Goal: Find contact information: Find contact information

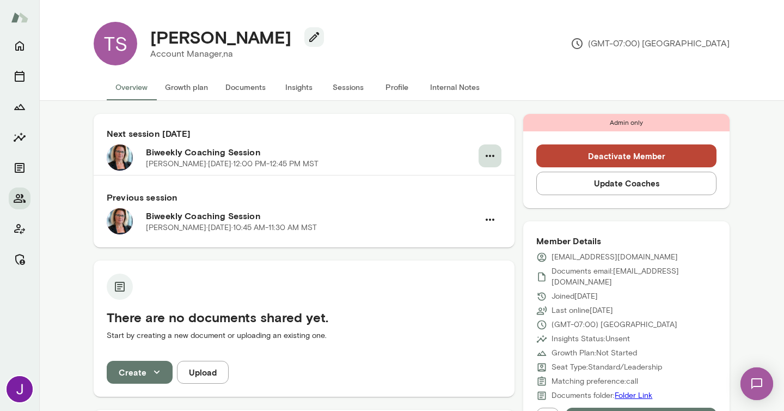
click at [484, 152] on icon "button" at bounding box center [490, 155] width 13 height 13
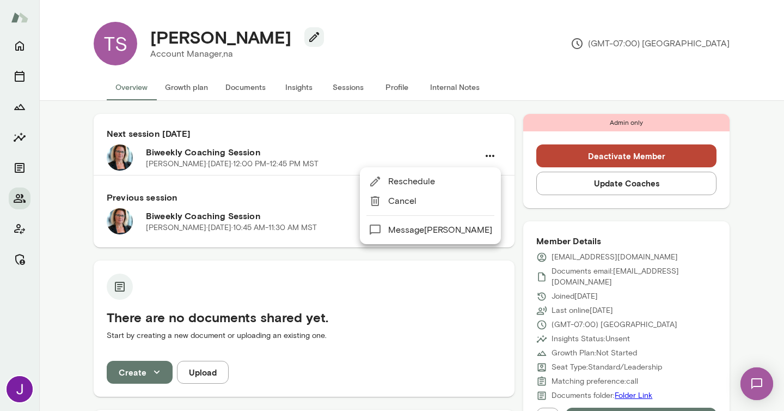
click at [444, 203] on span "Cancel" at bounding box center [440, 200] width 104 height 13
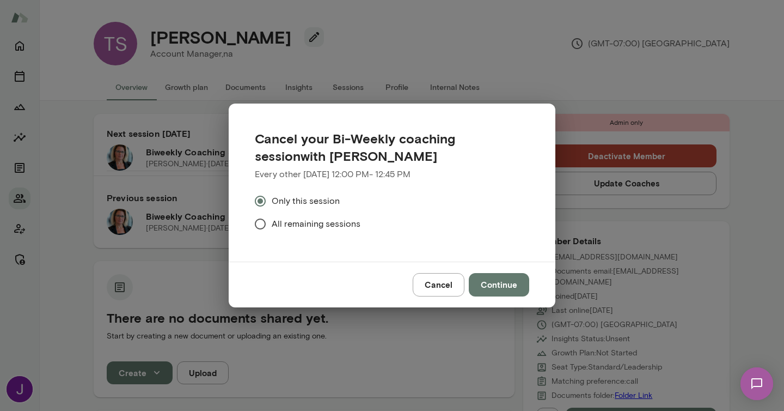
click at [498, 286] on button "Continue" at bounding box center [499, 284] width 60 height 23
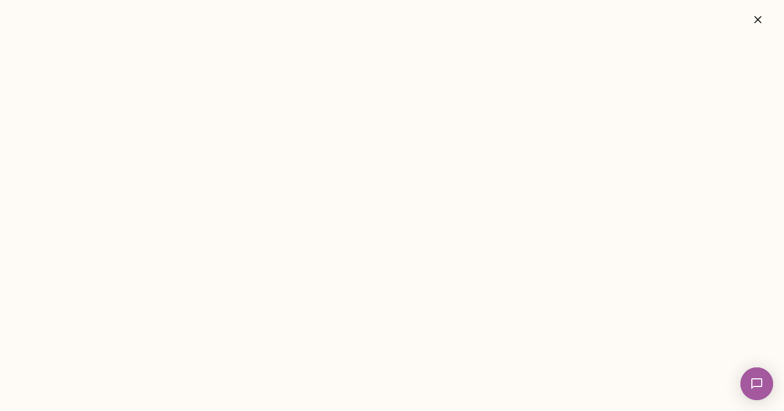
click at [765, 17] on button "button" at bounding box center [758, 20] width 35 height 22
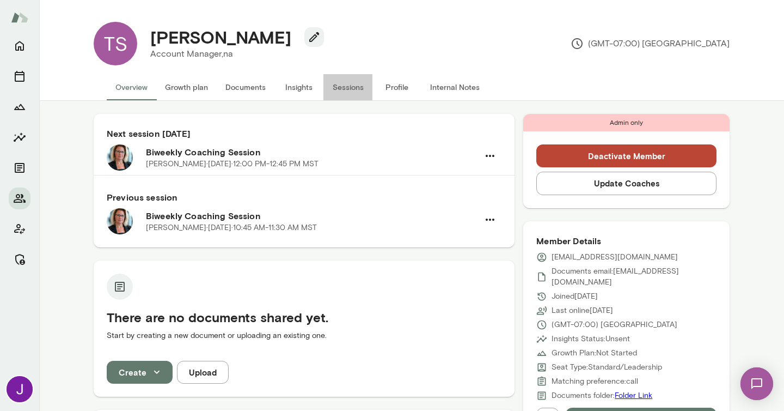
click at [339, 90] on button "Sessions" at bounding box center [347, 87] width 49 height 26
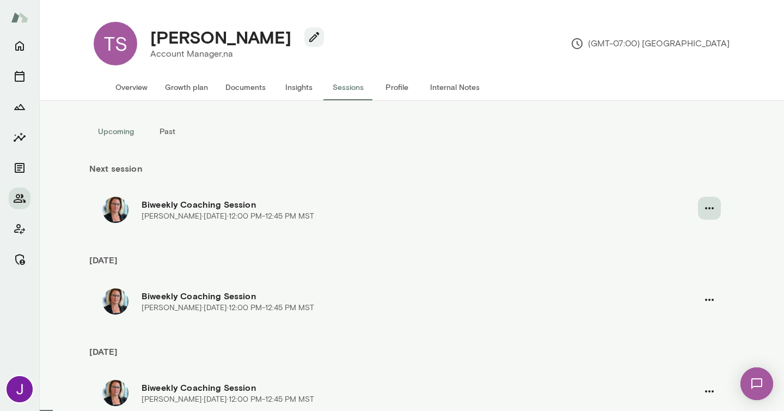
click at [710, 206] on icon "button" at bounding box center [709, 207] width 13 height 13
click at [667, 258] on span "Cancel" at bounding box center [685, 253] width 47 height 13
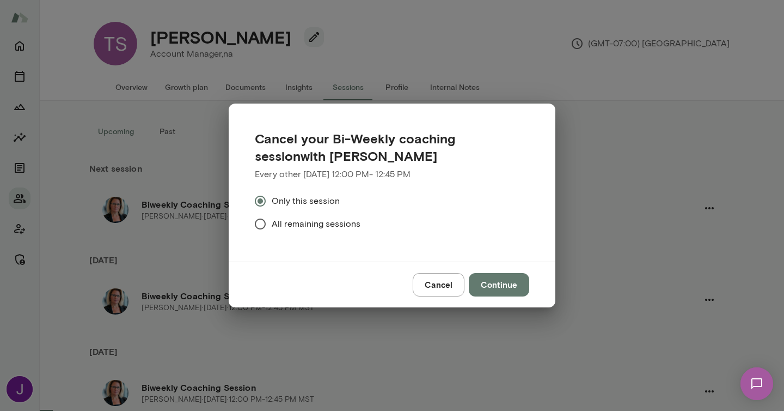
click at [488, 288] on button "Continue" at bounding box center [499, 284] width 60 height 23
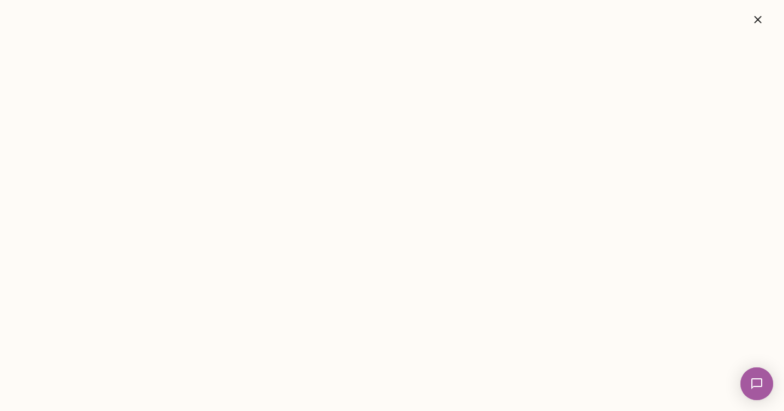
click at [765, 25] on button "button" at bounding box center [758, 20] width 35 height 22
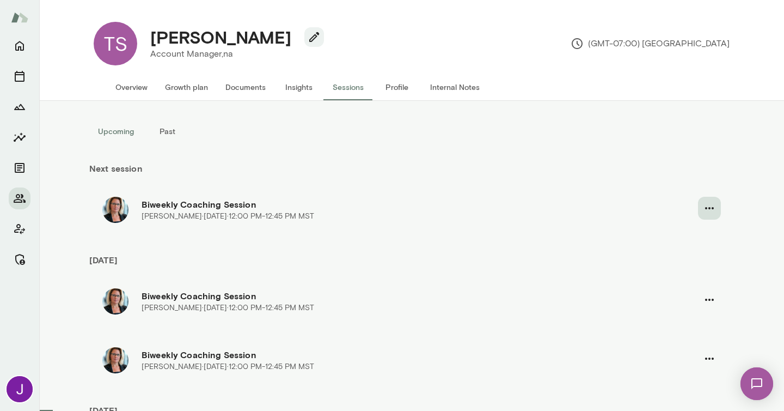
click at [707, 212] on icon "button" at bounding box center [709, 207] width 13 height 13
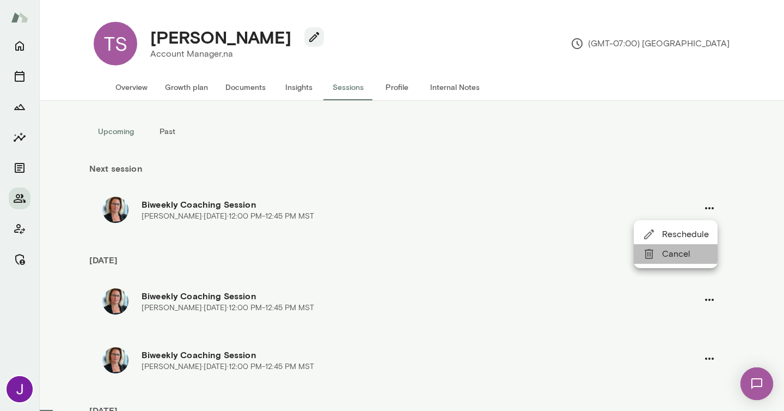
click at [672, 251] on span "Cancel" at bounding box center [685, 253] width 47 height 13
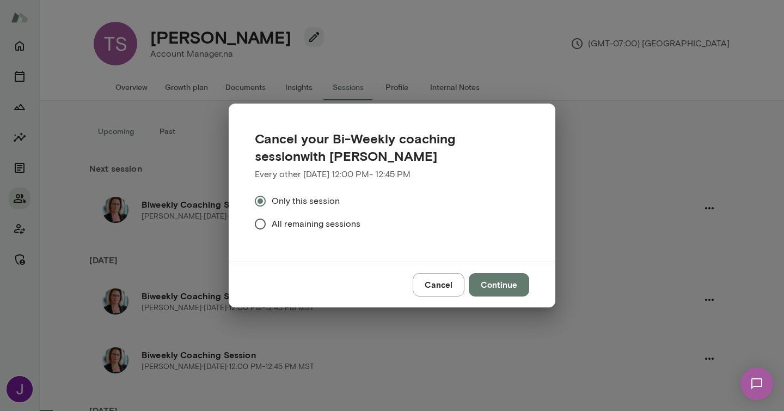
click at [507, 286] on button "Continue" at bounding box center [499, 284] width 60 height 23
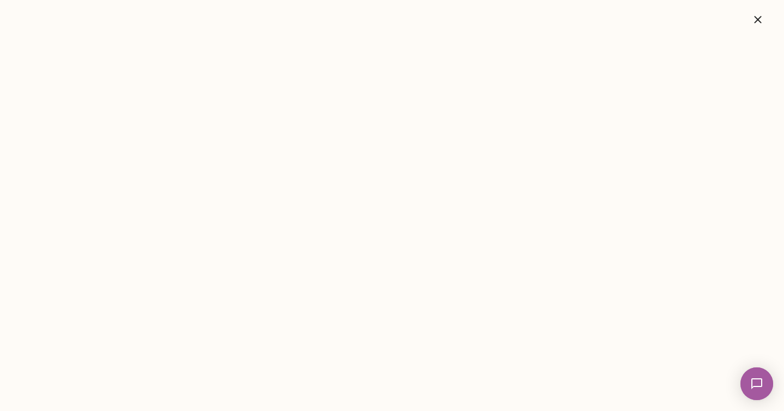
drag, startPoint x: 761, startPoint y: 19, endPoint x: 424, endPoint y: 147, distance: 360.1
click at [761, 19] on icon "button" at bounding box center [758, 19] width 13 height 13
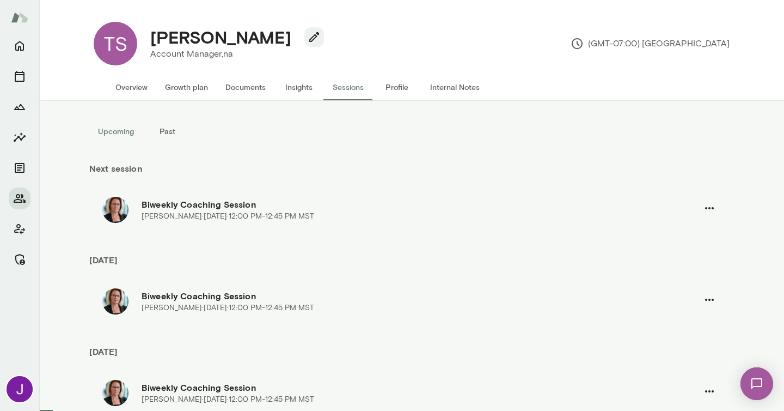
click at [132, 87] on button "Overview" at bounding box center [132, 87] width 50 height 26
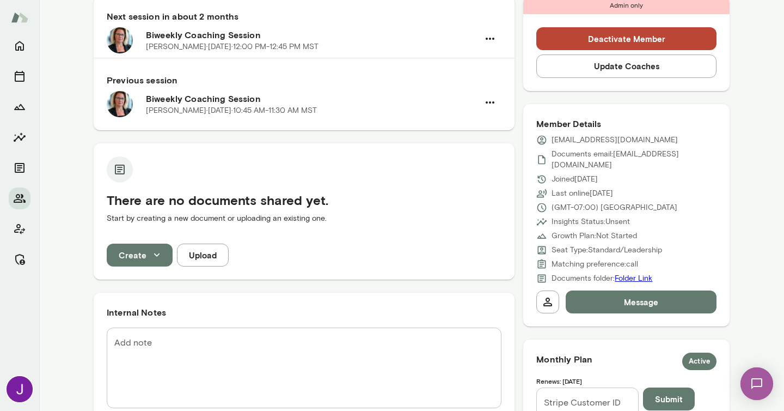
scroll to position [118, 0]
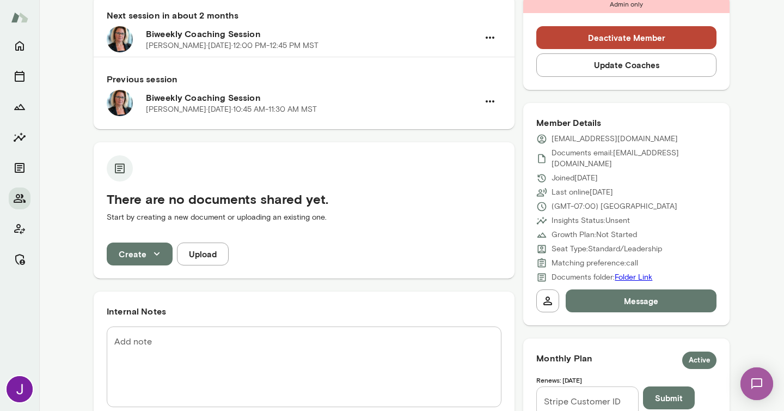
click at [206, 355] on textarea "Add note" at bounding box center [304, 366] width 380 height 63
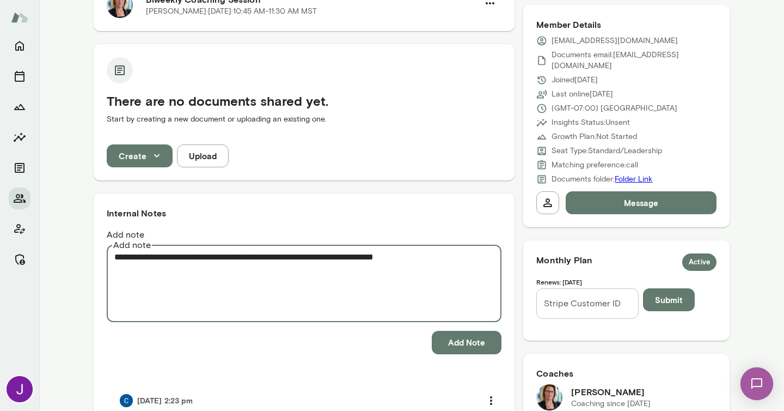
scroll to position [218, 0]
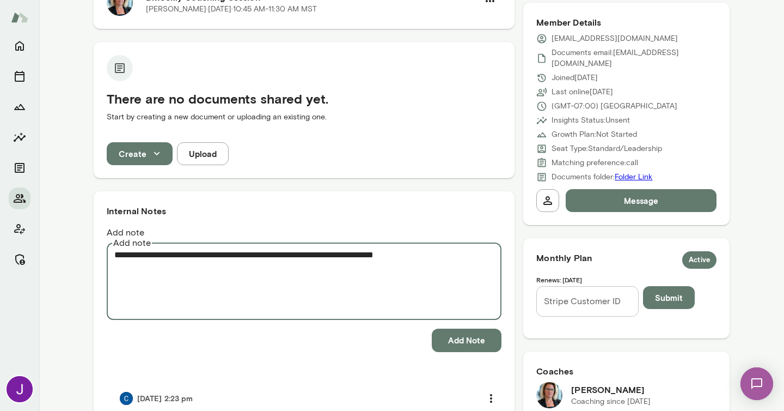
type textarea "**********"
click at [480, 329] on button "Add Note" at bounding box center [467, 339] width 70 height 23
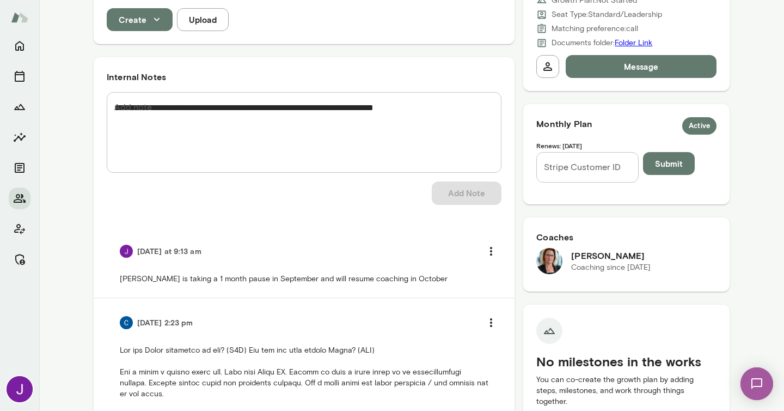
scroll to position [355, 0]
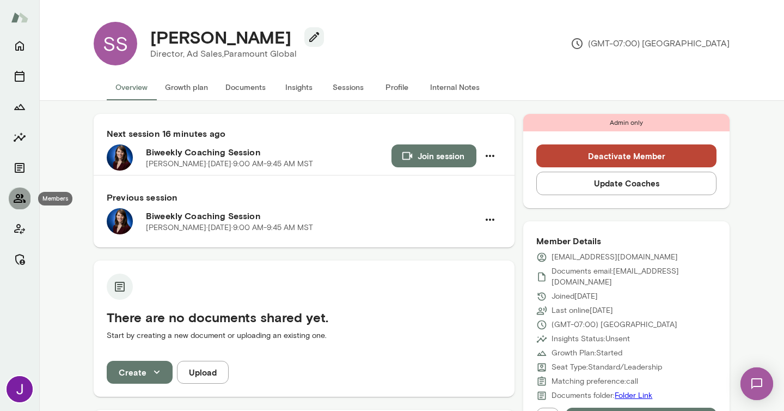
click at [20, 199] on icon "Members" at bounding box center [20, 198] width 12 height 9
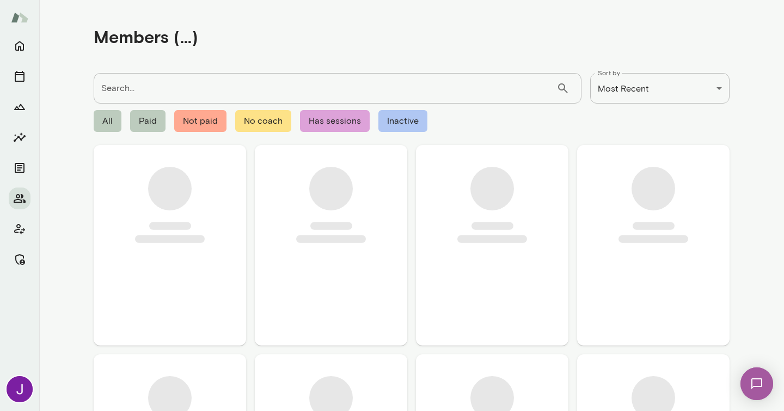
click at [251, 88] on input "Search..." at bounding box center [325, 88] width 463 height 30
paste input "**********"
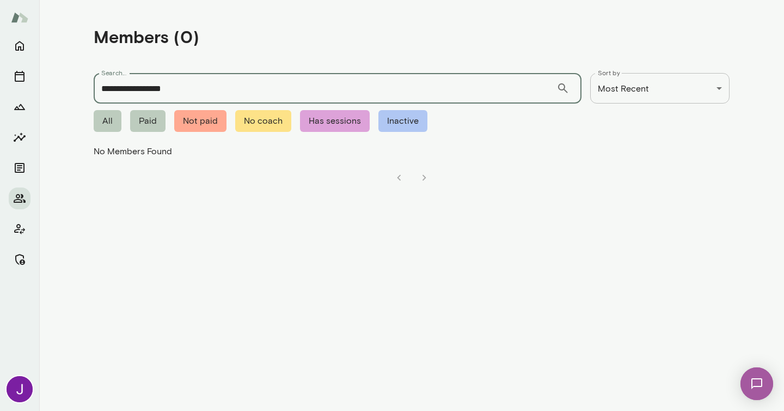
click at [125, 83] on input "**********" at bounding box center [325, 88] width 463 height 30
type input "**********"
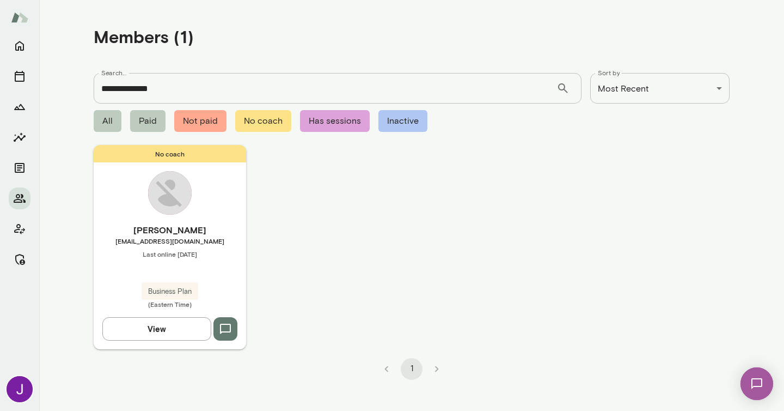
click at [159, 200] on img at bounding box center [170, 193] width 44 height 44
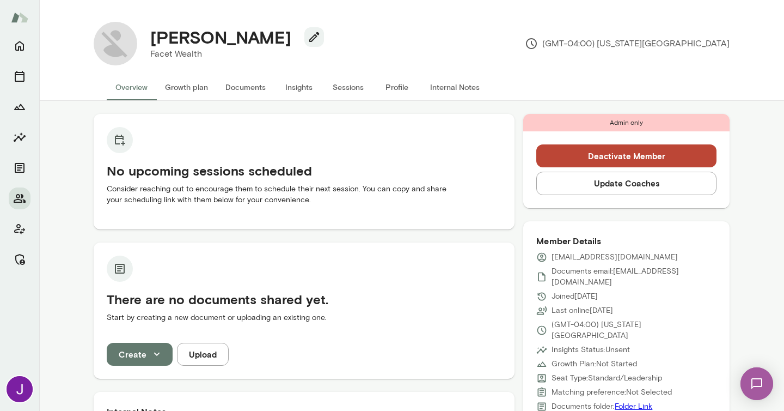
click at [205, 40] on h4 "Lizzy Russell" at bounding box center [220, 37] width 141 height 21
copy div "Lizzy Russell"
click at [21, 196] on icon "Members" at bounding box center [20, 198] width 12 height 9
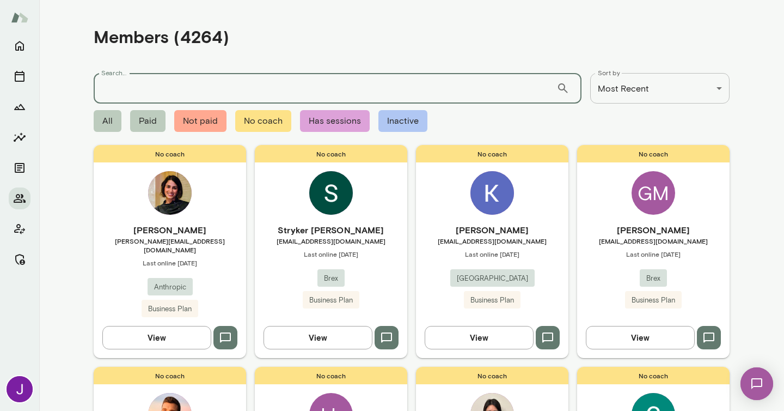
click at [142, 90] on input "Search..." at bounding box center [325, 88] width 463 height 30
type input "*******"
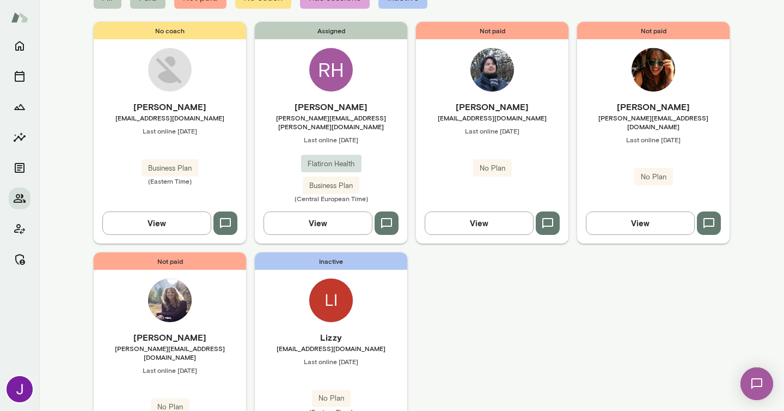
scroll to position [131, 0]
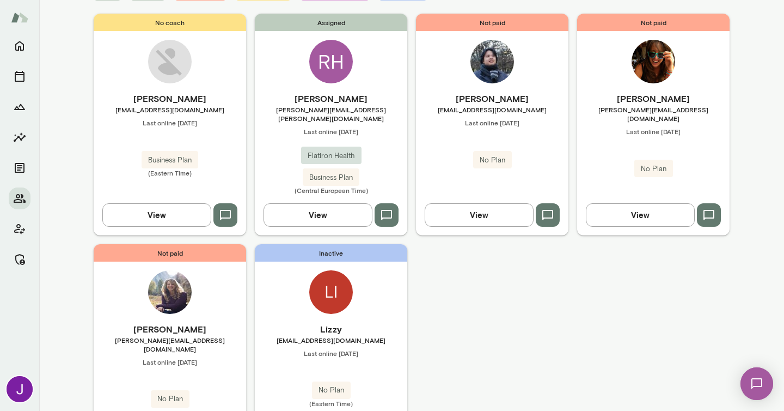
click at [329, 335] on span "lizzyrussell@live.com" at bounding box center [331, 339] width 152 height 9
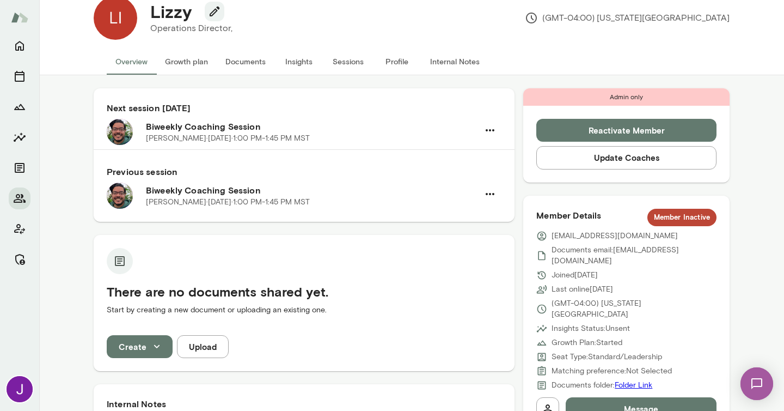
scroll to position [24, 0]
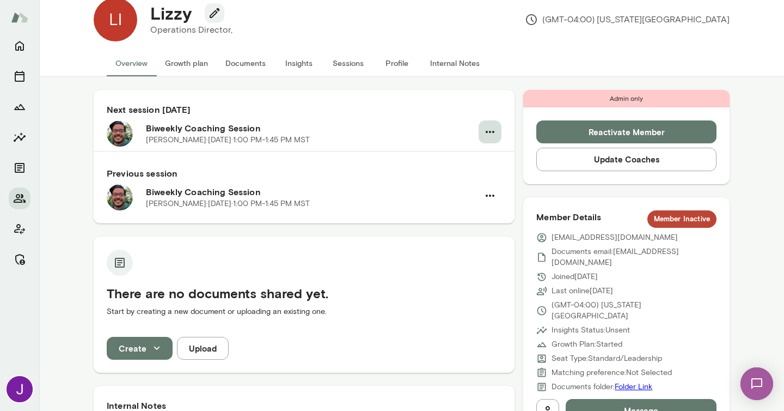
click at [479, 128] on button "button" at bounding box center [490, 131] width 23 height 23
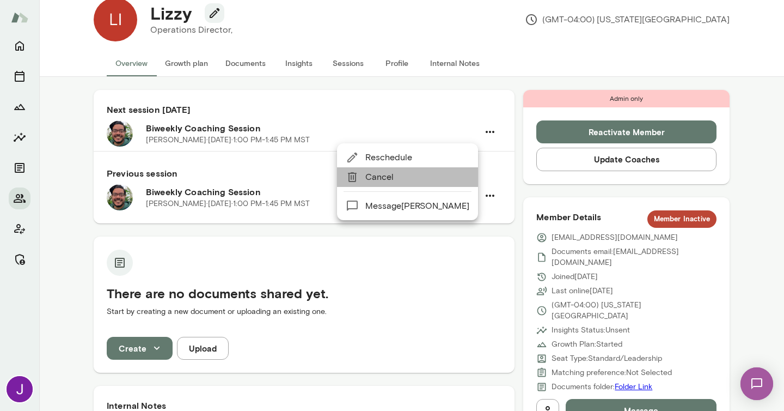
click at [422, 176] on span "Cancel" at bounding box center [417, 176] width 104 height 13
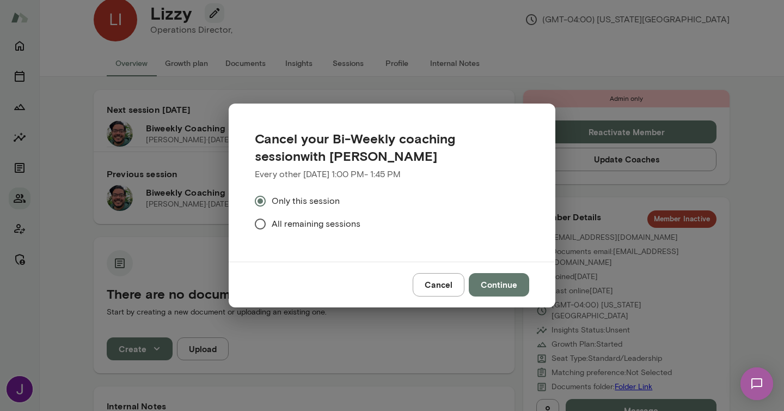
click at [279, 224] on span "All remaining sessions" at bounding box center [316, 223] width 89 height 13
click at [509, 284] on button "Continue" at bounding box center [499, 284] width 60 height 23
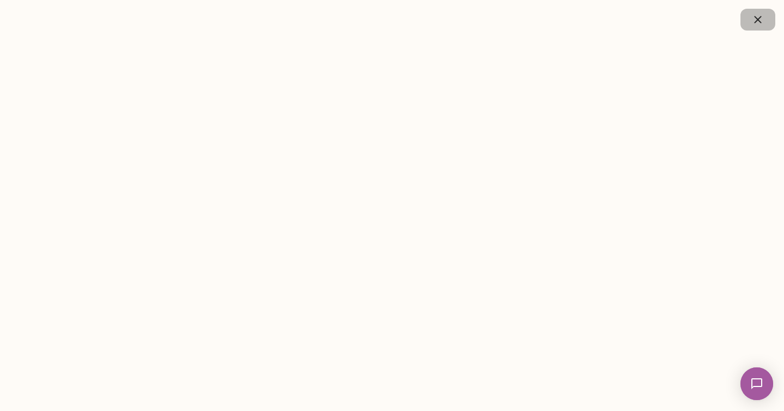
click at [762, 27] on button "button" at bounding box center [758, 20] width 35 height 22
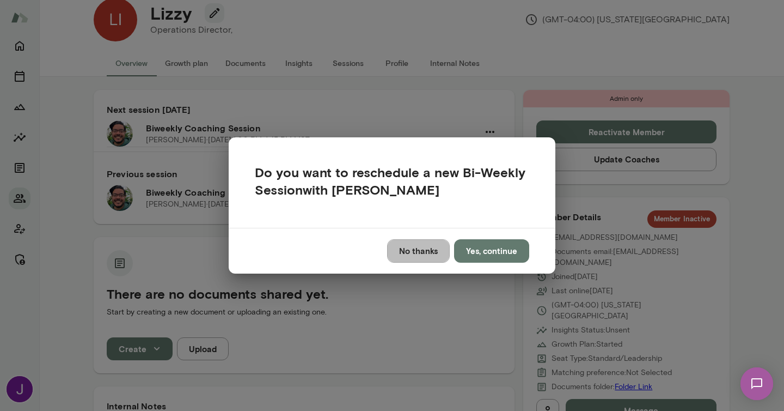
click at [406, 259] on button "No thanks" at bounding box center [418, 250] width 63 height 23
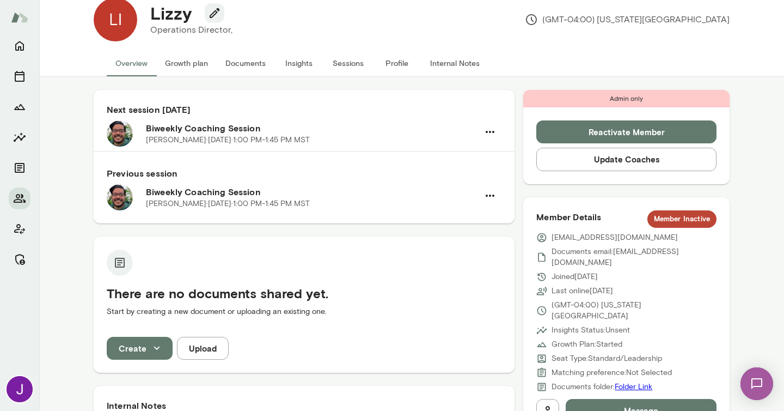
click at [245, 63] on button "Documents" at bounding box center [246, 63] width 58 height 26
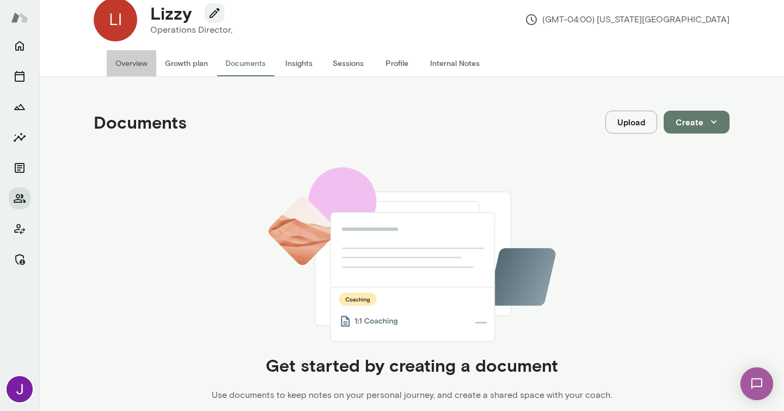
click at [124, 63] on button "Overview" at bounding box center [132, 63] width 50 height 26
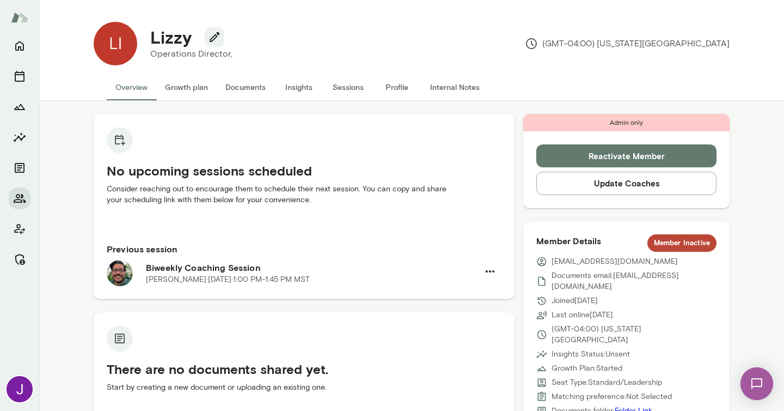
click at [350, 93] on button "Sessions" at bounding box center [347, 87] width 49 height 26
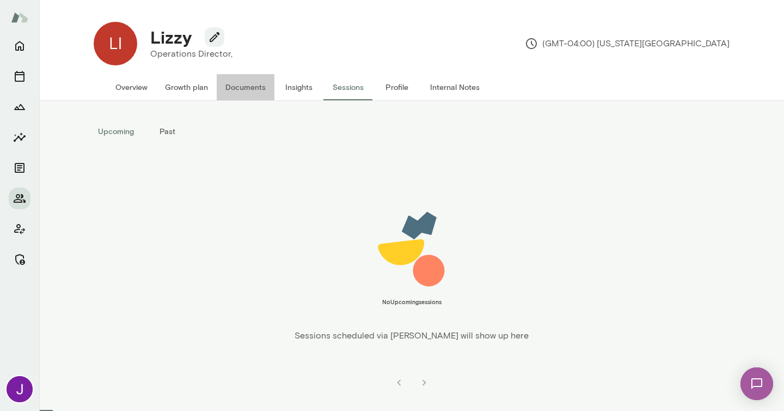
click at [254, 92] on button "Documents" at bounding box center [246, 87] width 58 height 26
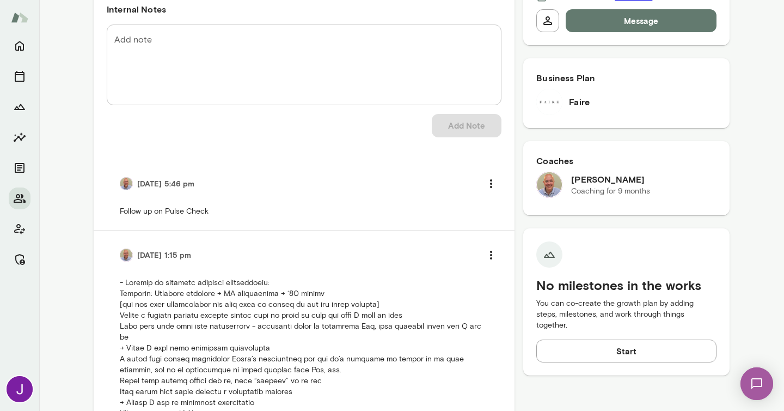
scroll to position [230, 0]
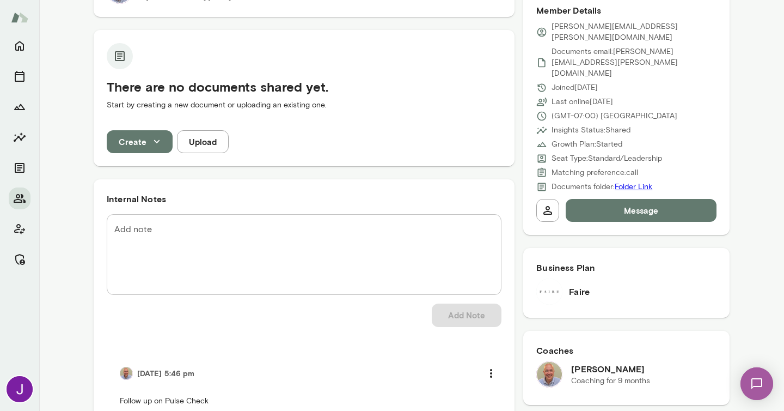
click at [293, 248] on textarea "Add note" at bounding box center [304, 254] width 380 height 63
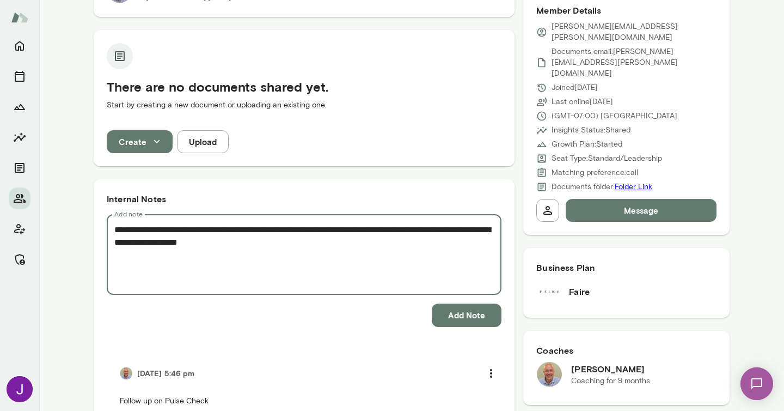
drag, startPoint x: 204, startPoint y: 240, endPoint x: 392, endPoint y: 243, distance: 187.9
click at [392, 243] on textarea "**********" at bounding box center [304, 254] width 380 height 63
type textarea "**********"
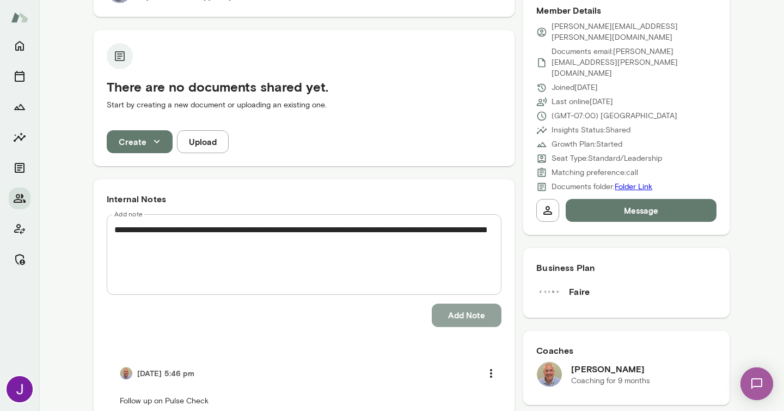
click at [459, 317] on button "Add Note" at bounding box center [467, 314] width 70 height 23
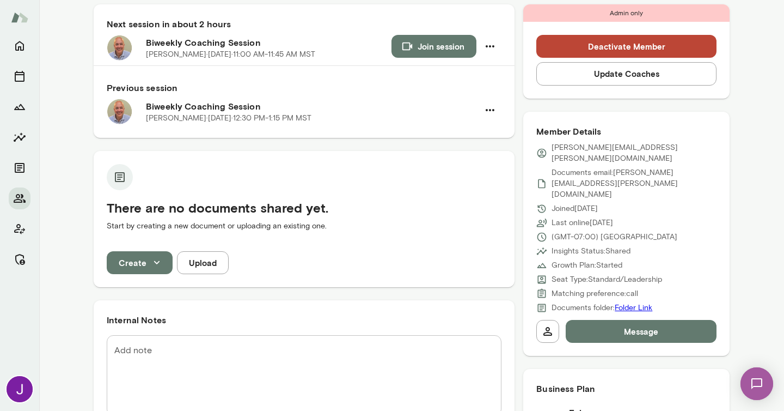
scroll to position [0, 0]
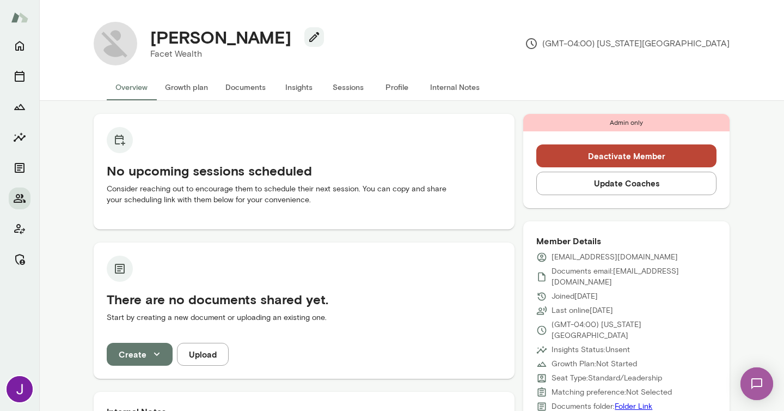
click at [241, 84] on button "Documents" at bounding box center [246, 87] width 58 height 26
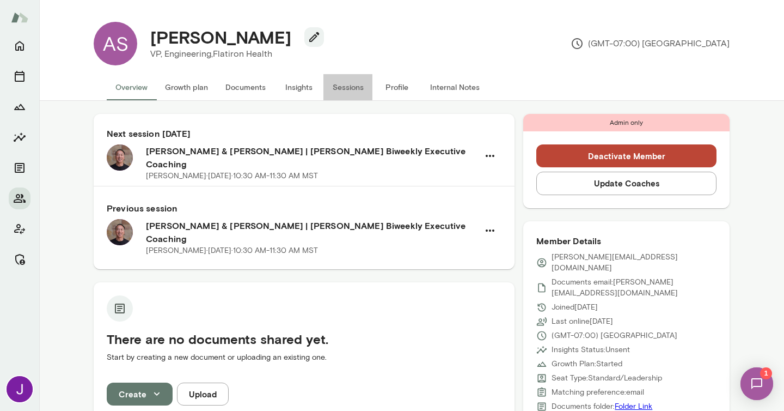
click at [363, 89] on button "Sessions" at bounding box center [347, 87] width 49 height 26
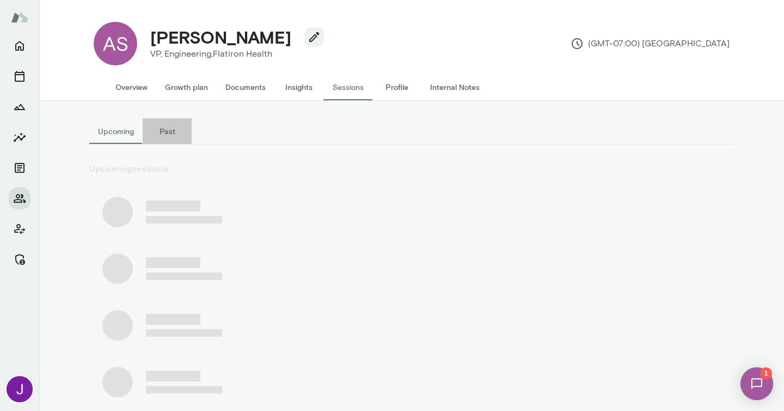
click at [155, 127] on button "Past" at bounding box center [167, 131] width 49 height 26
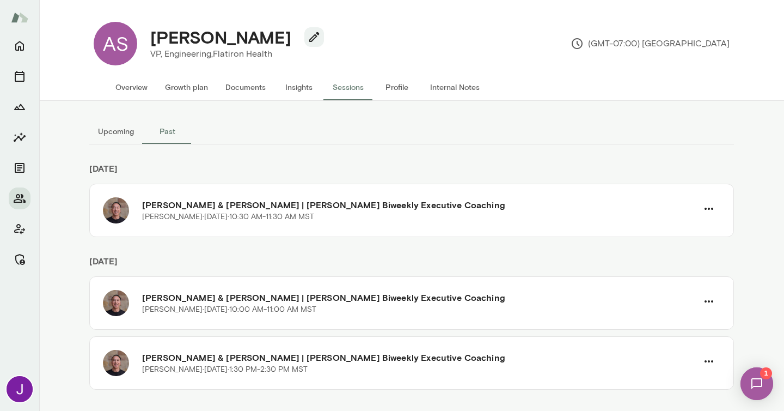
click at [123, 129] on button "Upcoming" at bounding box center [115, 131] width 53 height 26
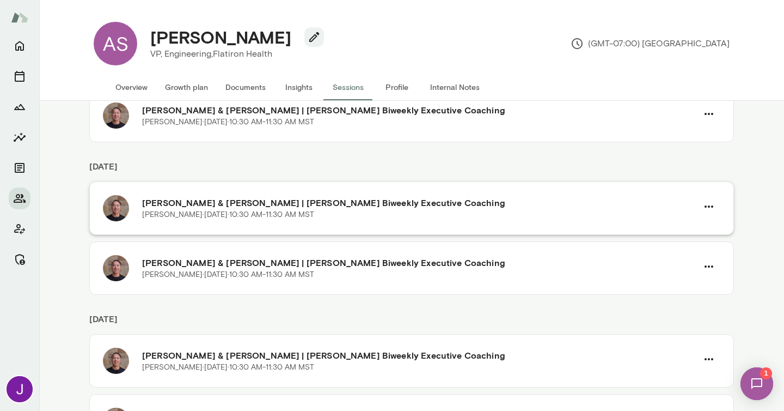
scroll to position [95, 0]
click at [347, 87] on button "Sessions" at bounding box center [347, 87] width 49 height 26
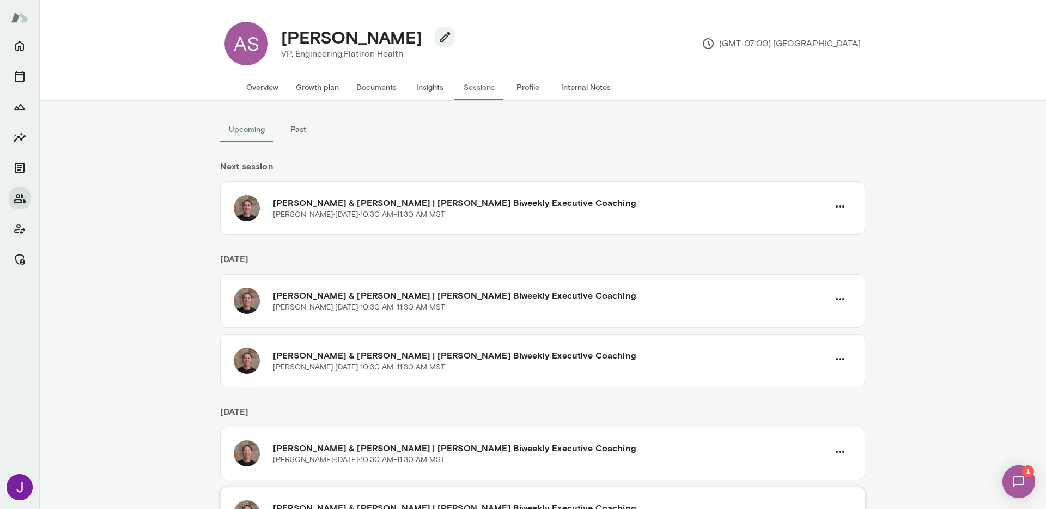
scroll to position [0, 0]
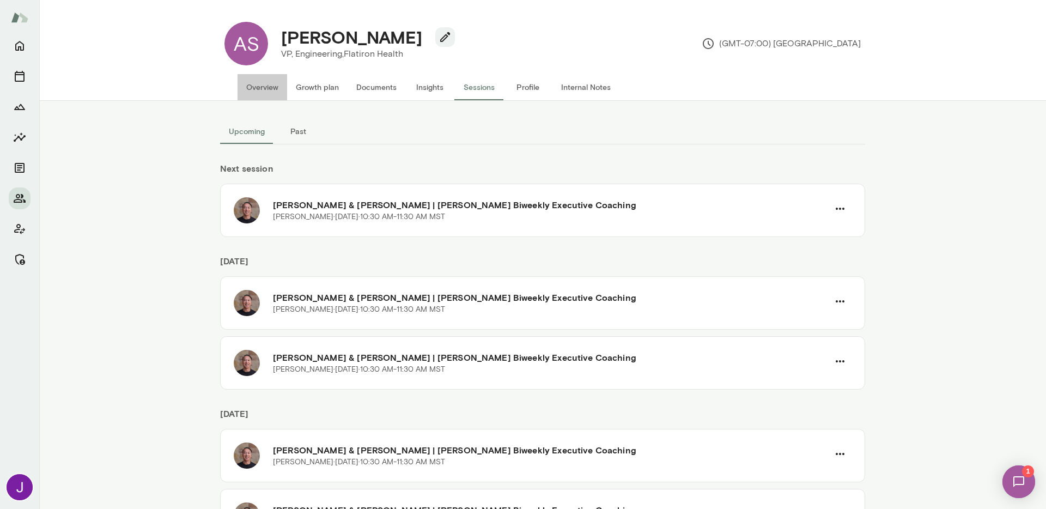
click at [250, 91] on button "Overview" at bounding box center [262, 87] width 50 height 26
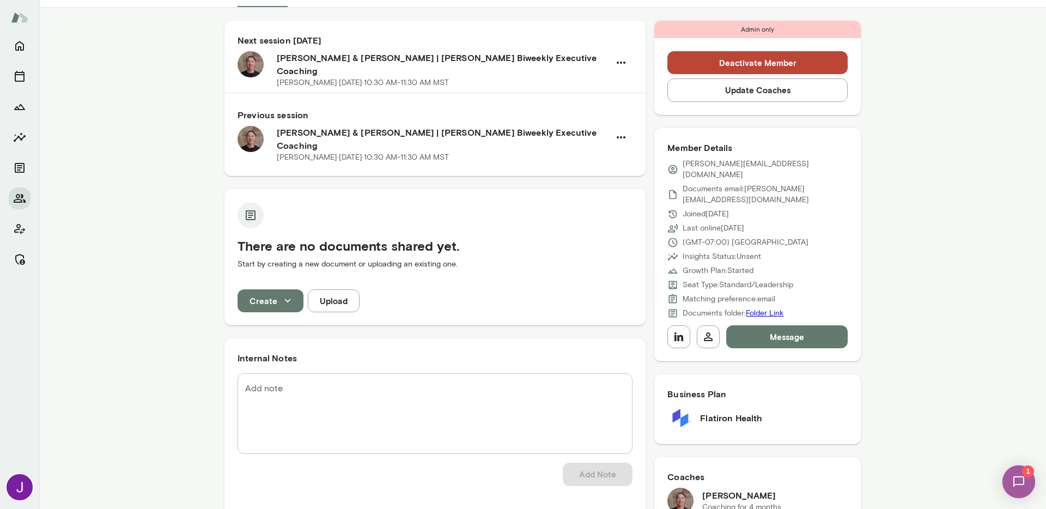
scroll to position [344, 0]
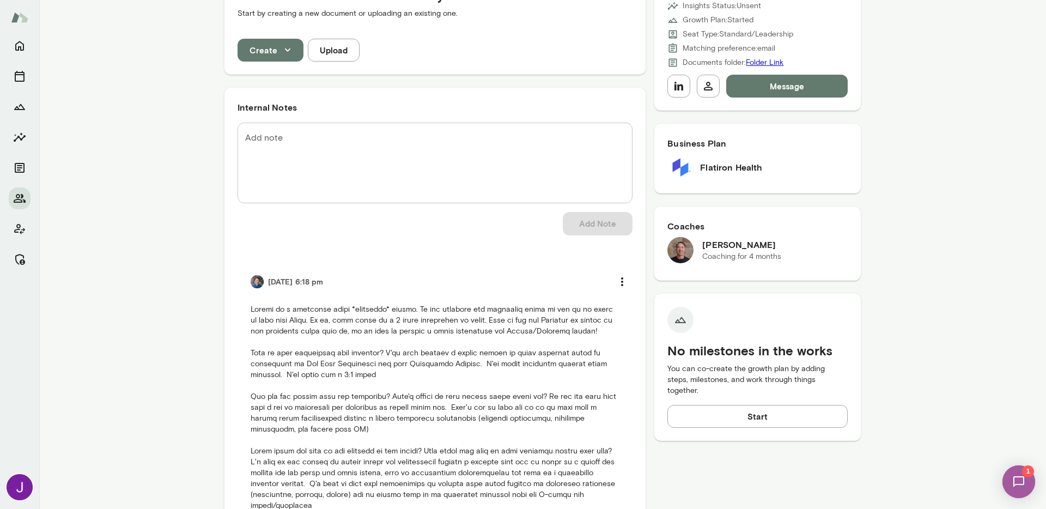
click at [334, 132] on textarea "Add note" at bounding box center [435, 163] width 380 height 63
paste textarea "**********"
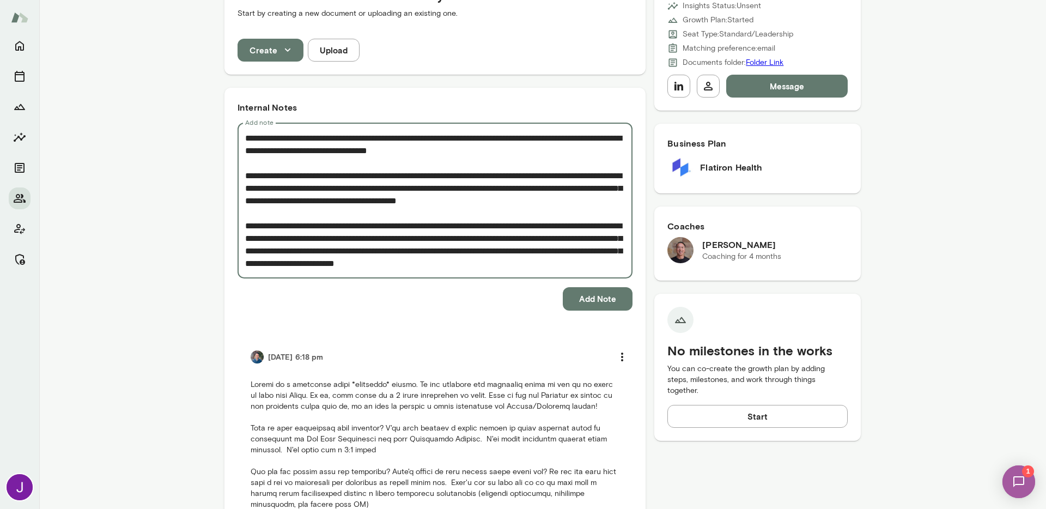
click at [258, 132] on textarea "**********" at bounding box center [435, 201] width 380 height 138
click at [421, 132] on textarea "**********" at bounding box center [435, 201] width 380 height 138
click at [469, 132] on textarea "**********" at bounding box center [435, 201] width 380 height 138
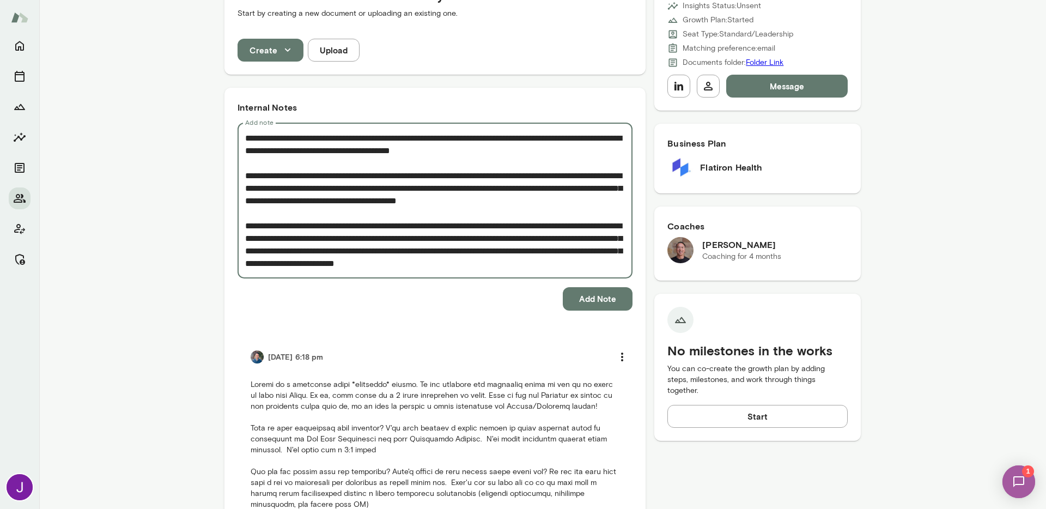
click at [490, 132] on textarea "**********" at bounding box center [435, 201] width 380 height 138
click at [370, 153] on textarea "**********" at bounding box center [435, 201] width 380 height 138
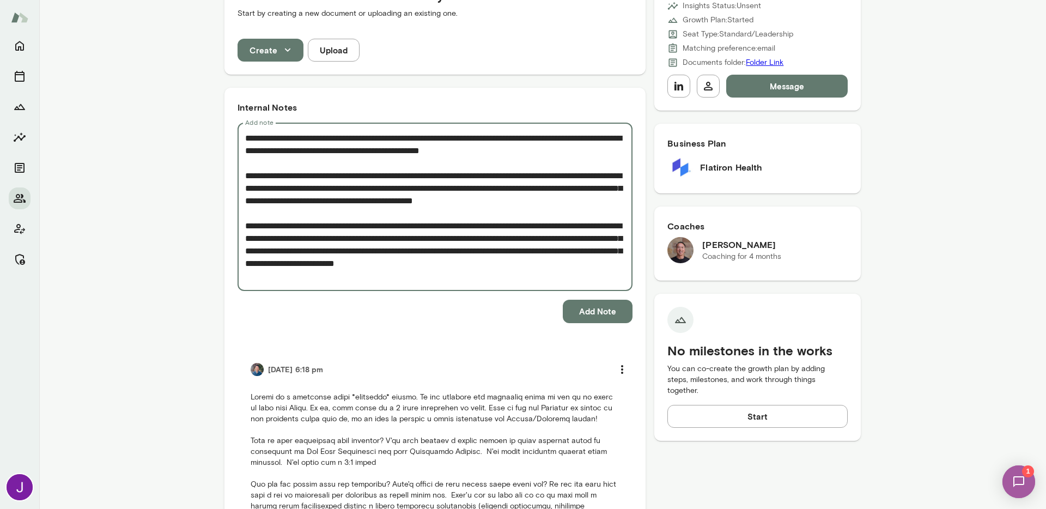
type textarea "**********"
click at [600, 300] on button "Add Note" at bounding box center [598, 311] width 70 height 23
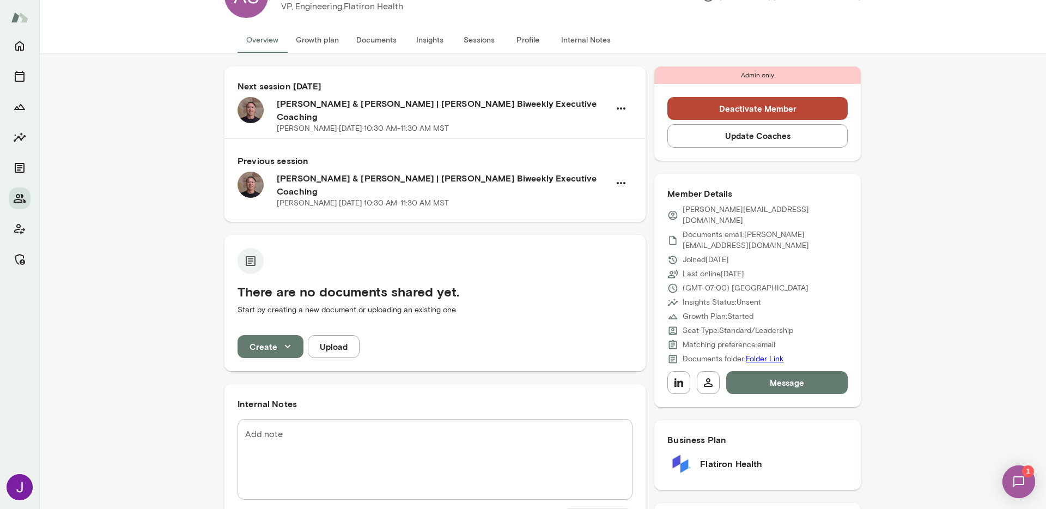
scroll to position [0, 0]
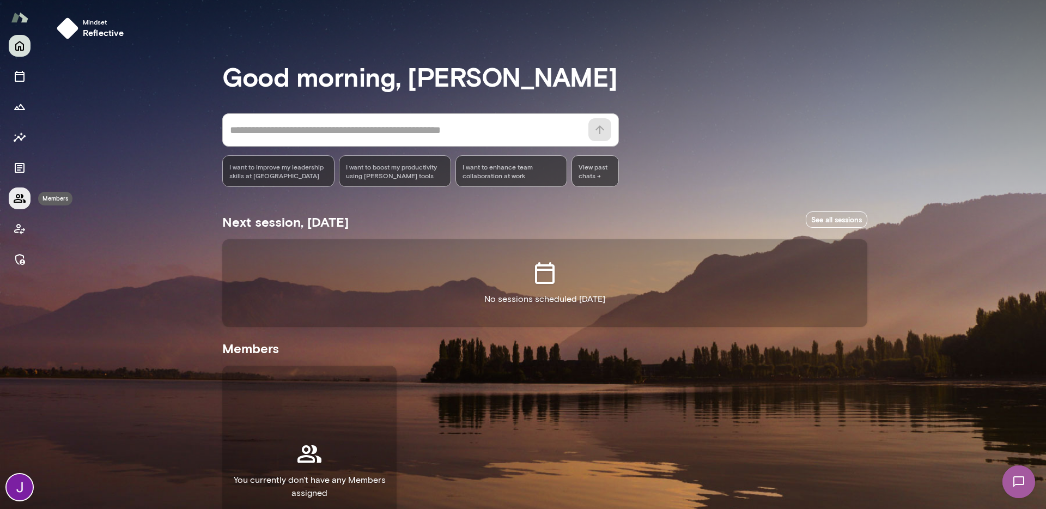
click at [17, 190] on button "Members" at bounding box center [20, 198] width 22 height 22
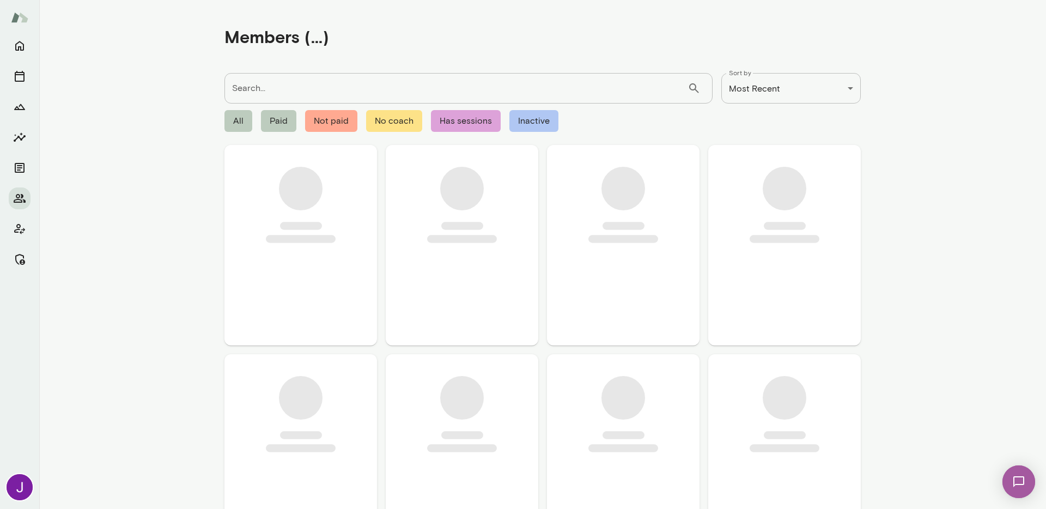
click at [300, 85] on input "Search..." at bounding box center [455, 88] width 463 height 30
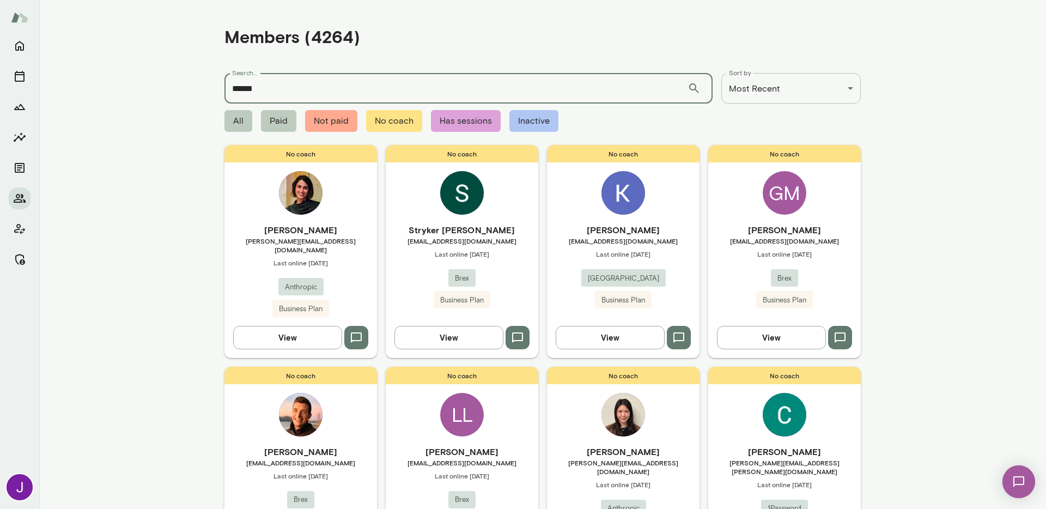
type input "******"
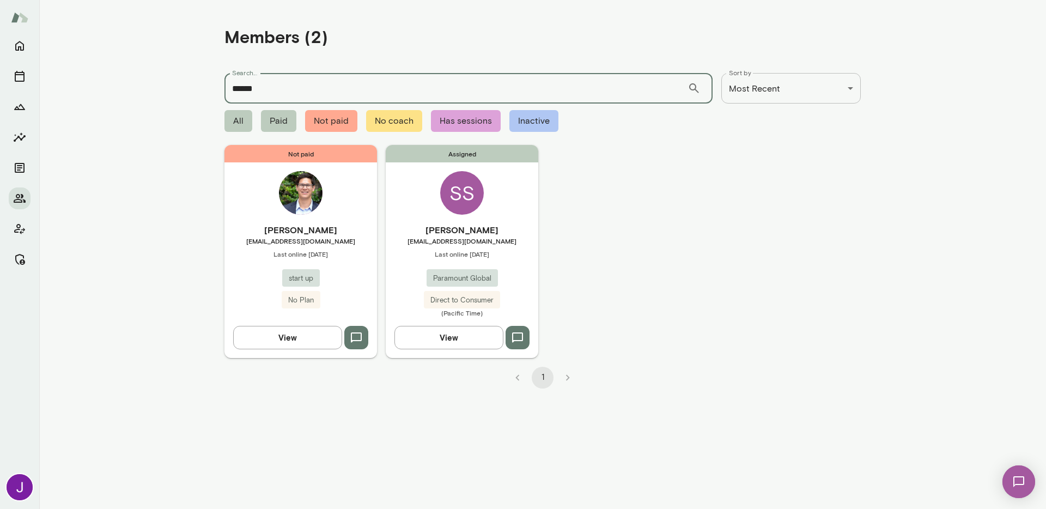
click at [502, 231] on h6 "[PERSON_NAME]" at bounding box center [462, 229] width 152 height 13
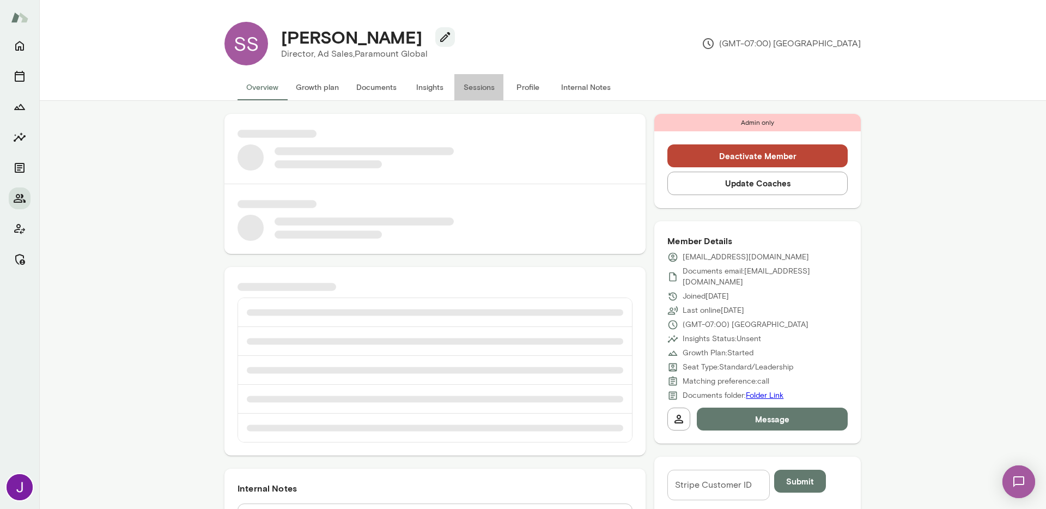
click at [481, 89] on button "Sessions" at bounding box center [478, 87] width 49 height 26
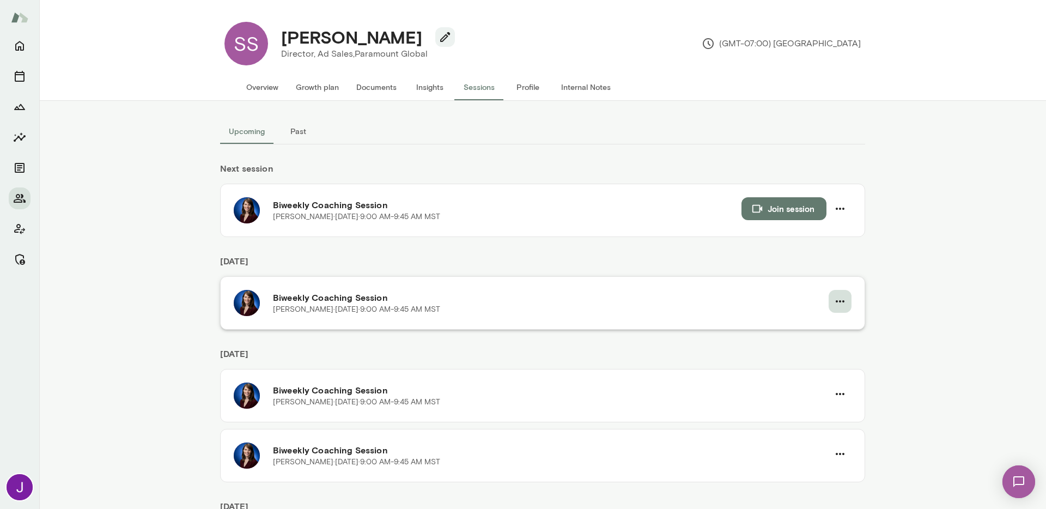
click at [842, 295] on button "button" at bounding box center [839, 301] width 23 height 23
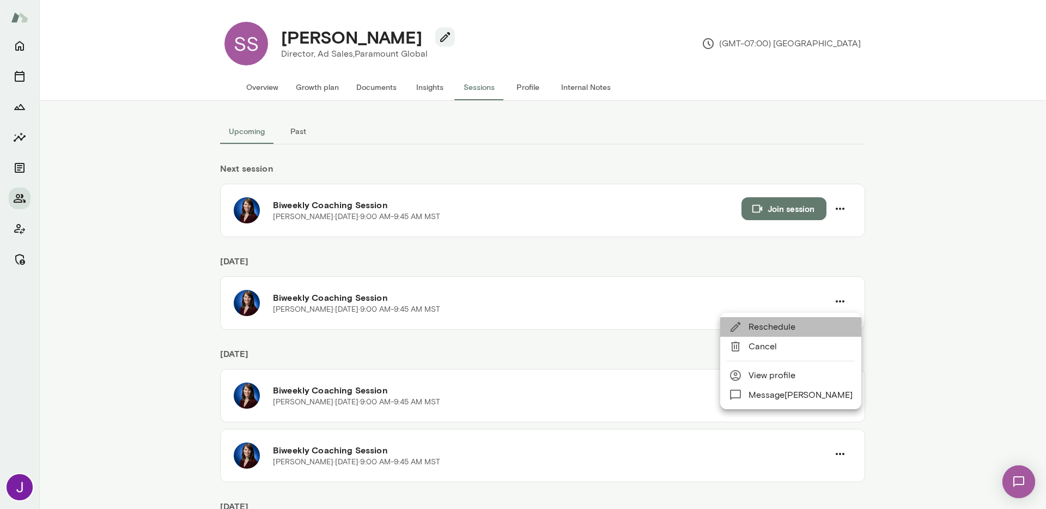
click at [803, 327] on span "Reschedule" at bounding box center [800, 326] width 104 height 13
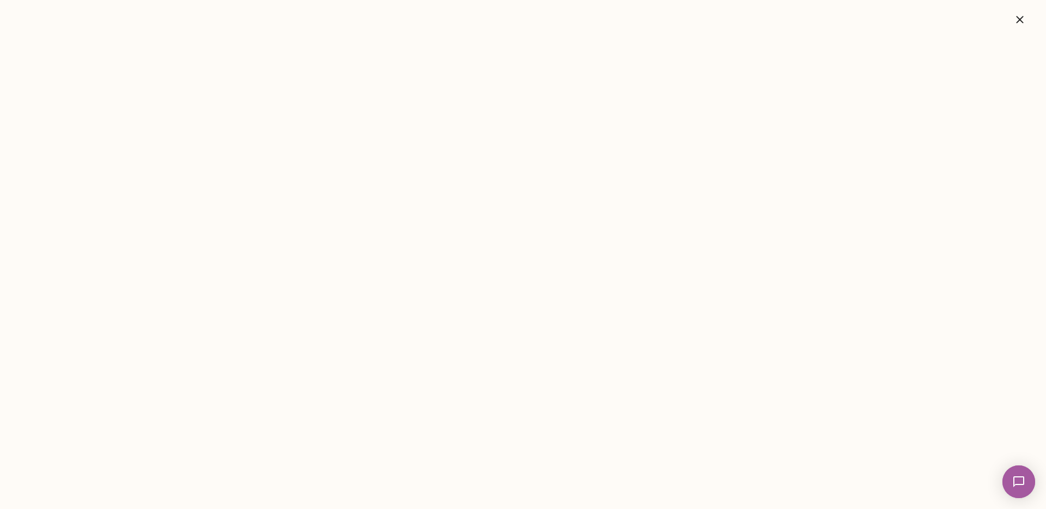
click at [1007, 19] on button "button" at bounding box center [1019, 20] width 35 height 22
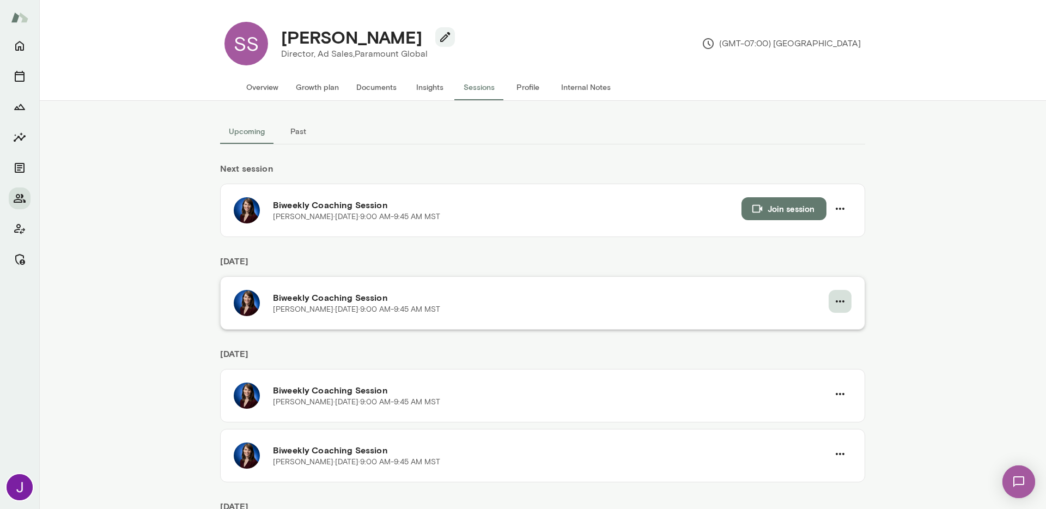
click at [835, 301] on icon "button" at bounding box center [839, 301] width 9 height 2
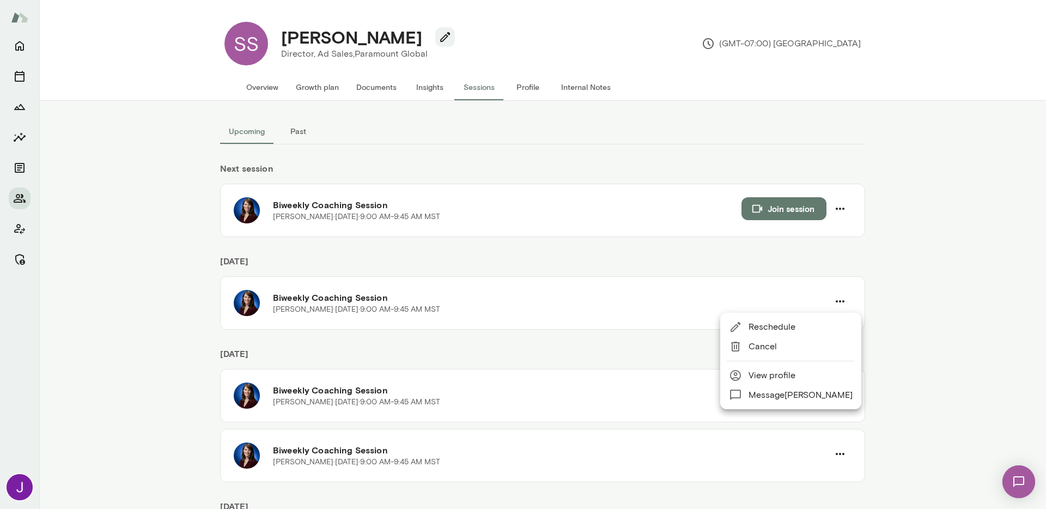
click at [786, 324] on span "Reschedule" at bounding box center [800, 326] width 104 height 13
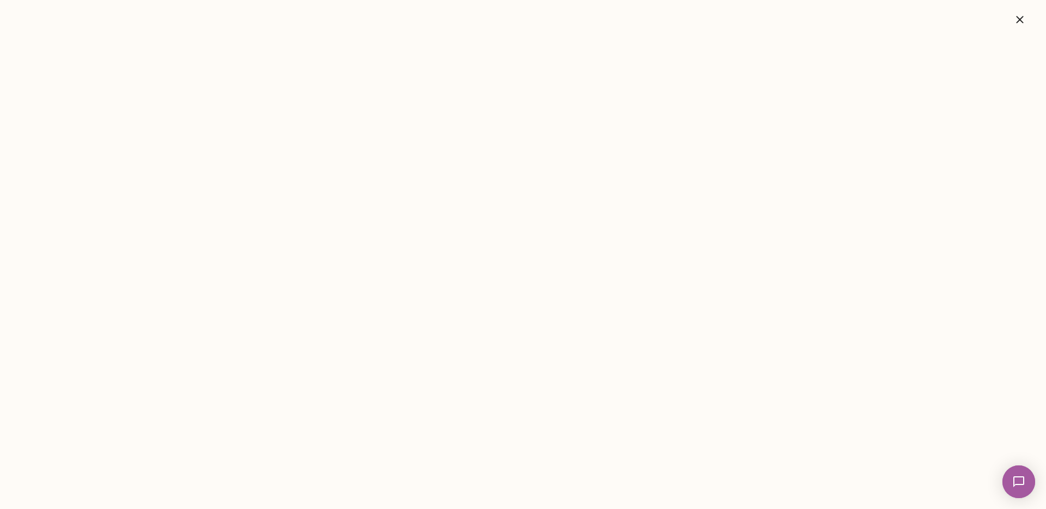
click at [1019, 24] on icon "button" at bounding box center [1019, 19] width 13 height 13
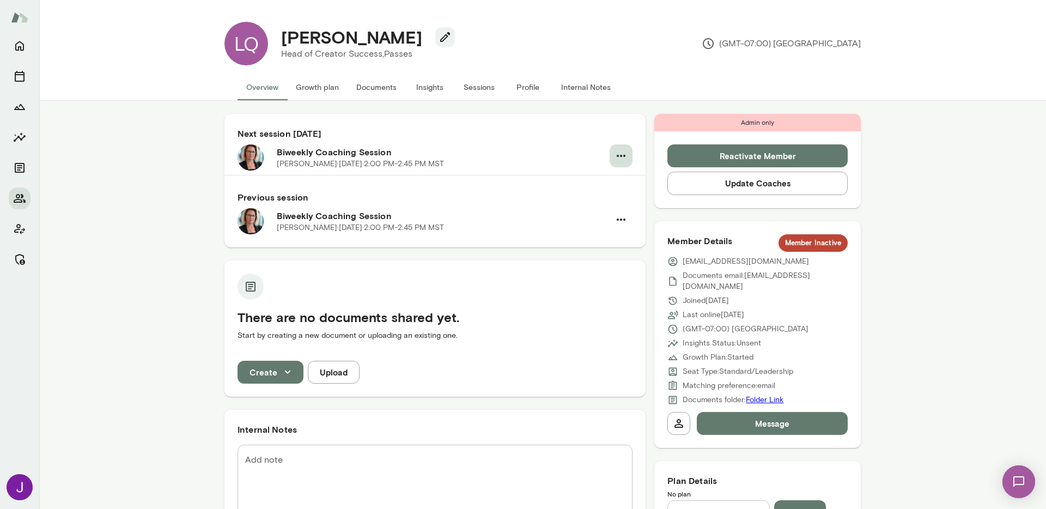
click at [618, 158] on icon "button" at bounding box center [620, 155] width 13 height 13
click at [599, 202] on span "Cancel" at bounding box center [571, 200] width 104 height 13
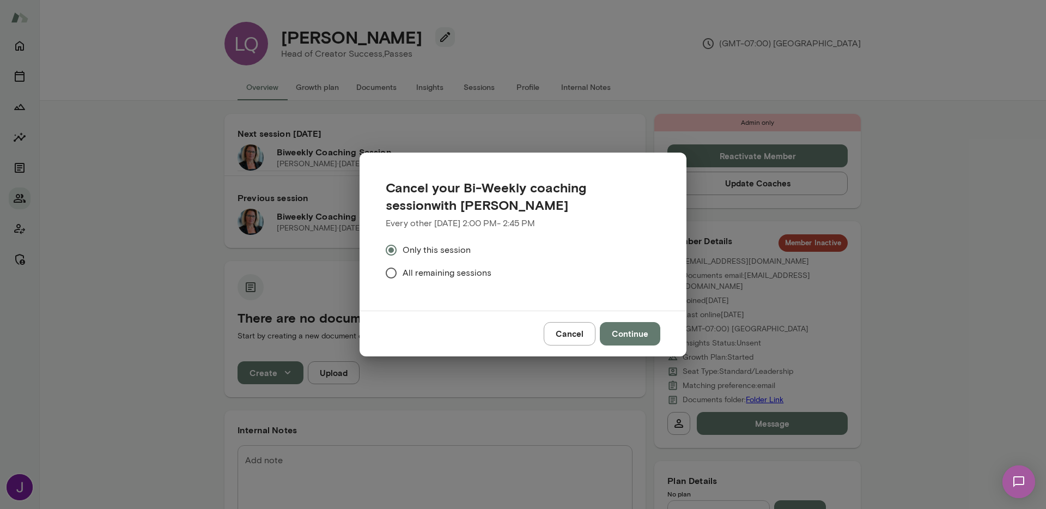
click at [449, 275] on span "All remaining sessions" at bounding box center [446, 272] width 89 height 13
click at [634, 331] on button "Continue" at bounding box center [630, 333] width 60 height 23
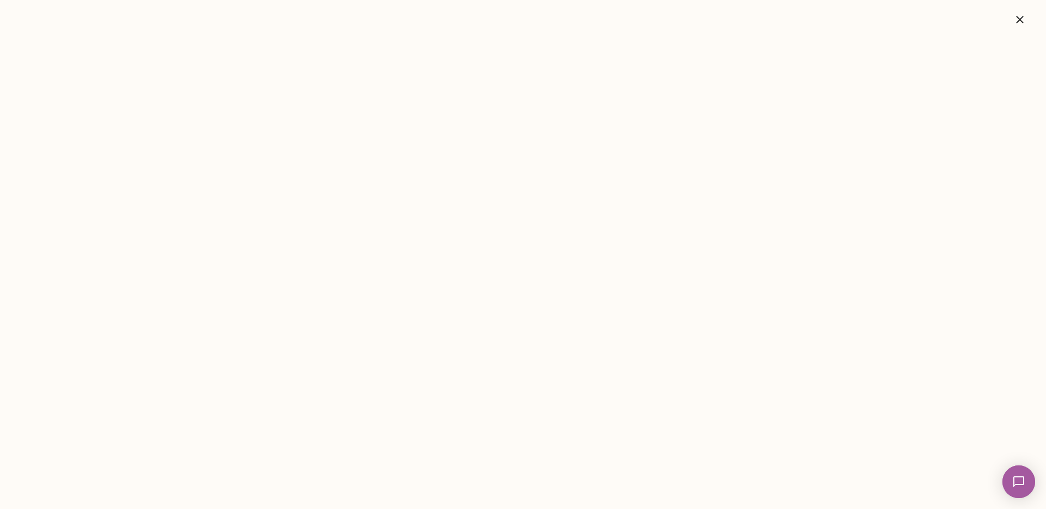
click at [1029, 15] on button "button" at bounding box center [1019, 20] width 35 height 22
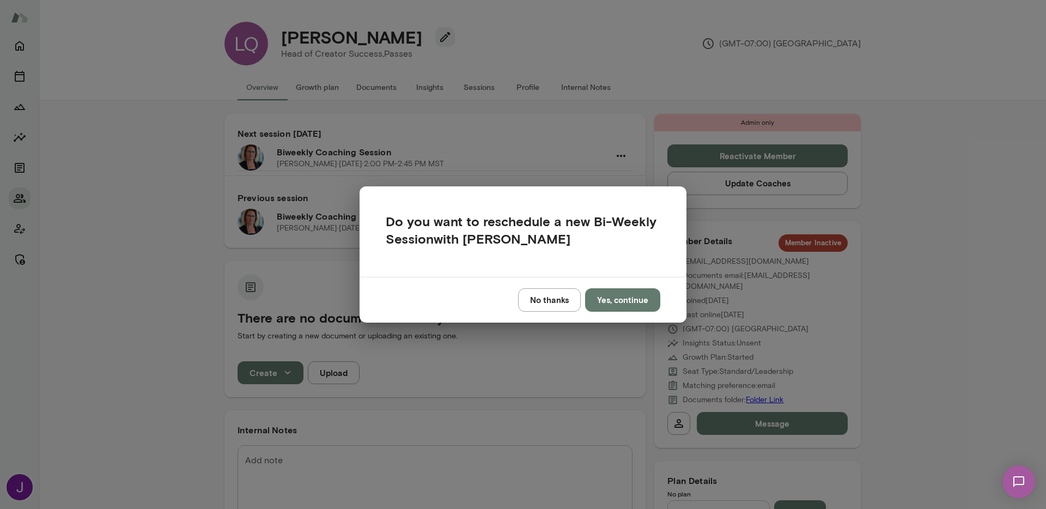
click at [562, 299] on button "No thanks" at bounding box center [549, 299] width 63 height 23
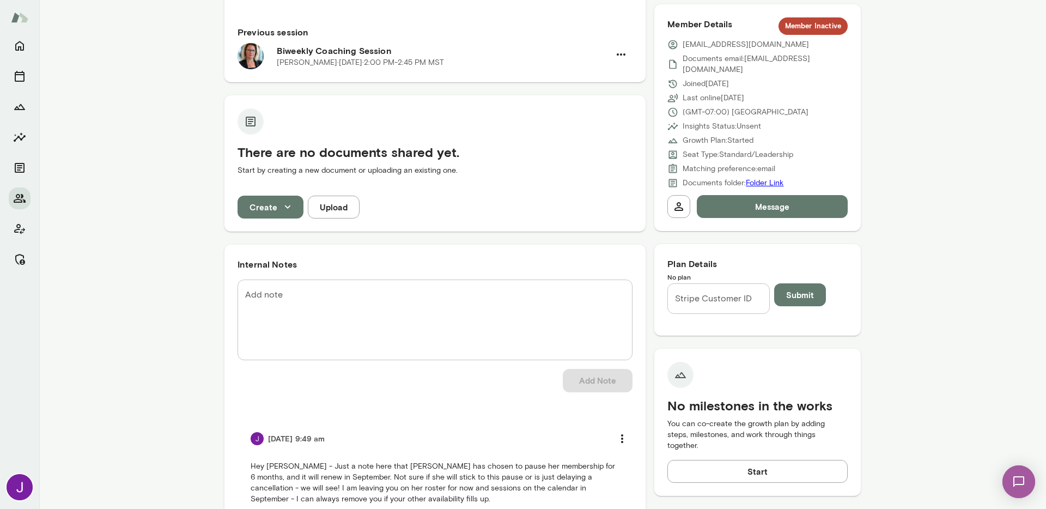
scroll to position [215, 0]
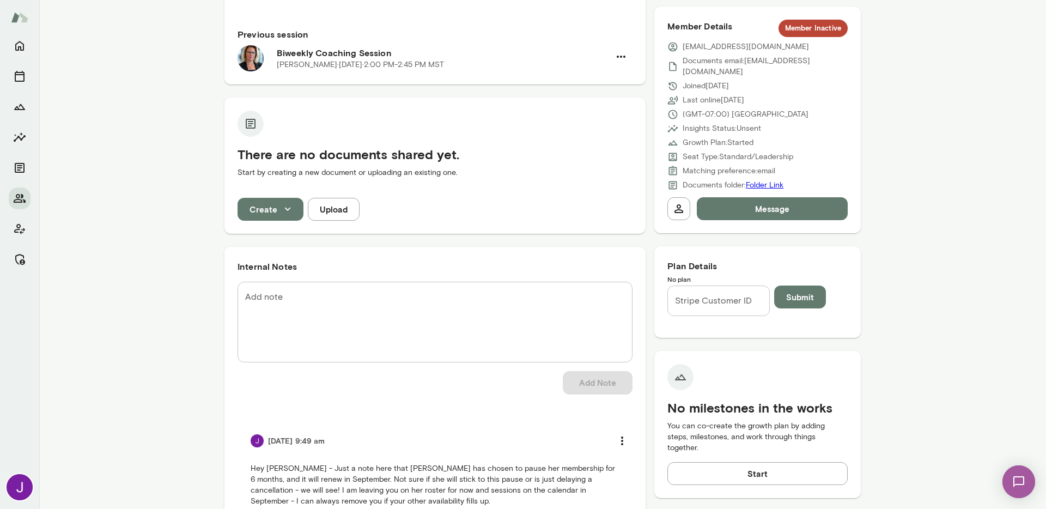
click at [587, 300] on textarea "Add note" at bounding box center [435, 322] width 380 height 63
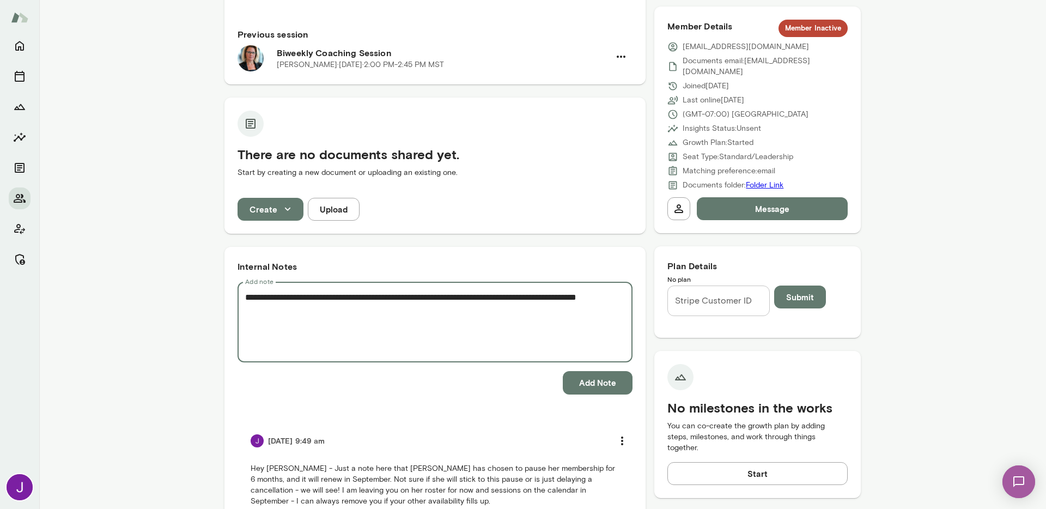
click at [543, 295] on textarea "**********" at bounding box center [435, 322] width 380 height 63
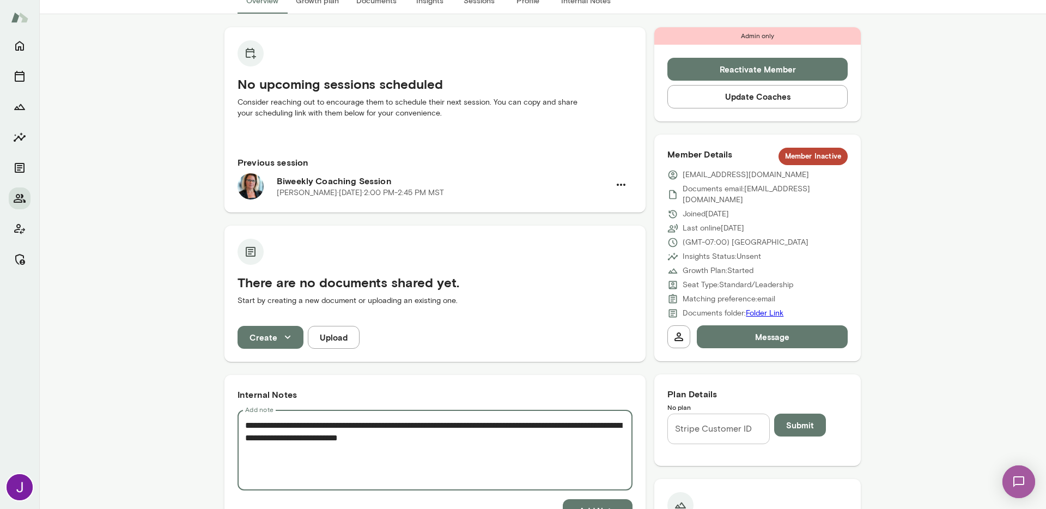
scroll to position [0, 0]
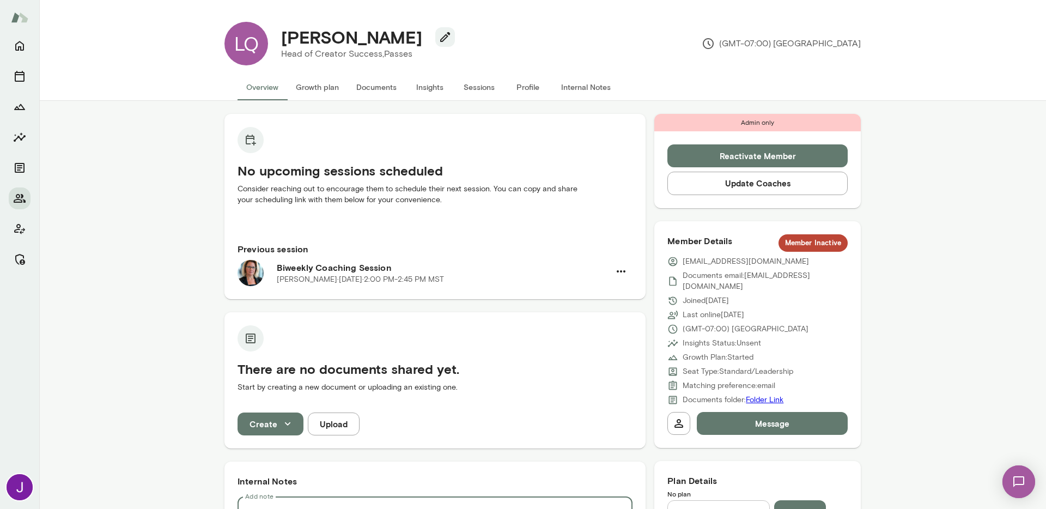
type textarea "**********"
drag, startPoint x: 776, startPoint y: 148, endPoint x: 768, endPoint y: 144, distance: 8.8
click at [776, 148] on button "Reactivate Member" at bounding box center [757, 155] width 180 height 23
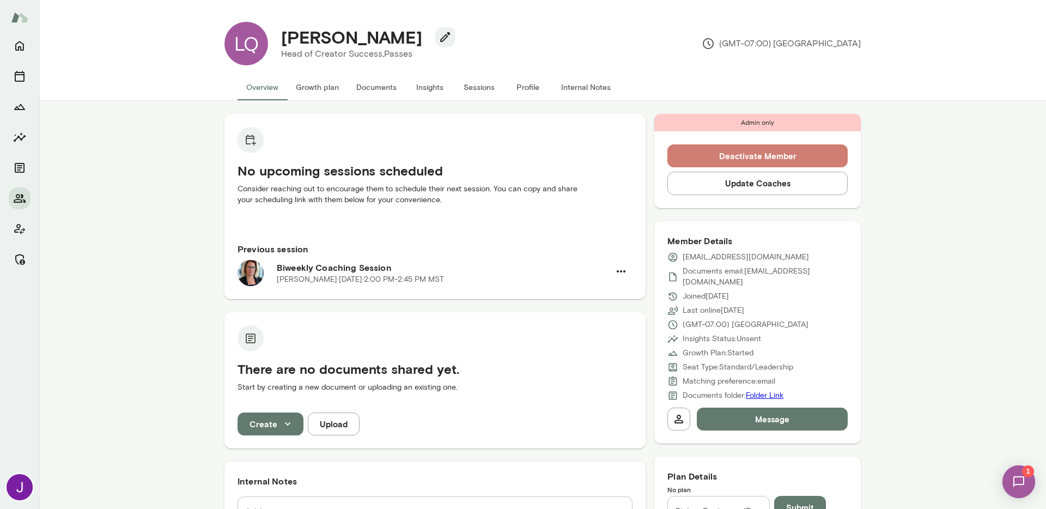
click at [730, 150] on button "Deactivate Member" at bounding box center [757, 155] width 180 height 23
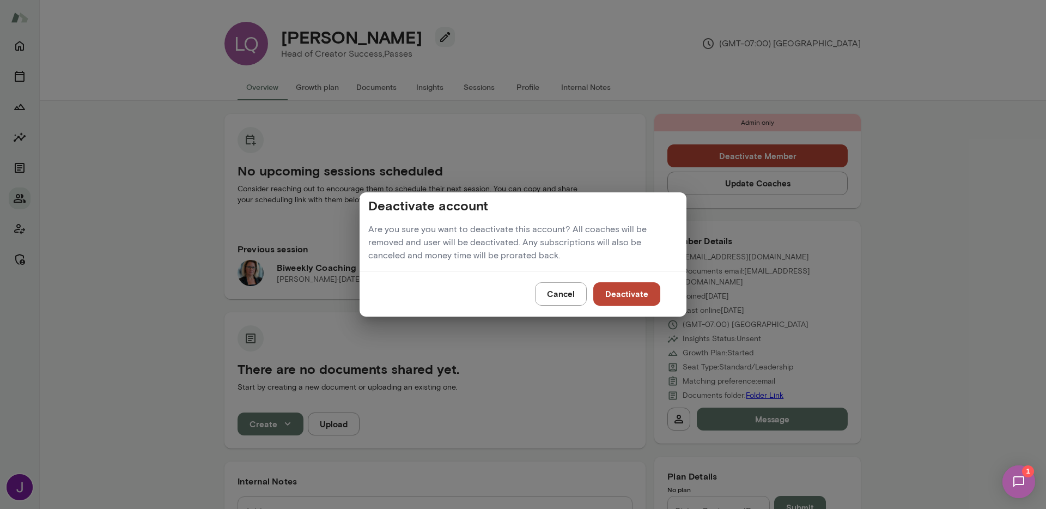
click at [612, 300] on button "Deactivate" at bounding box center [626, 293] width 67 height 23
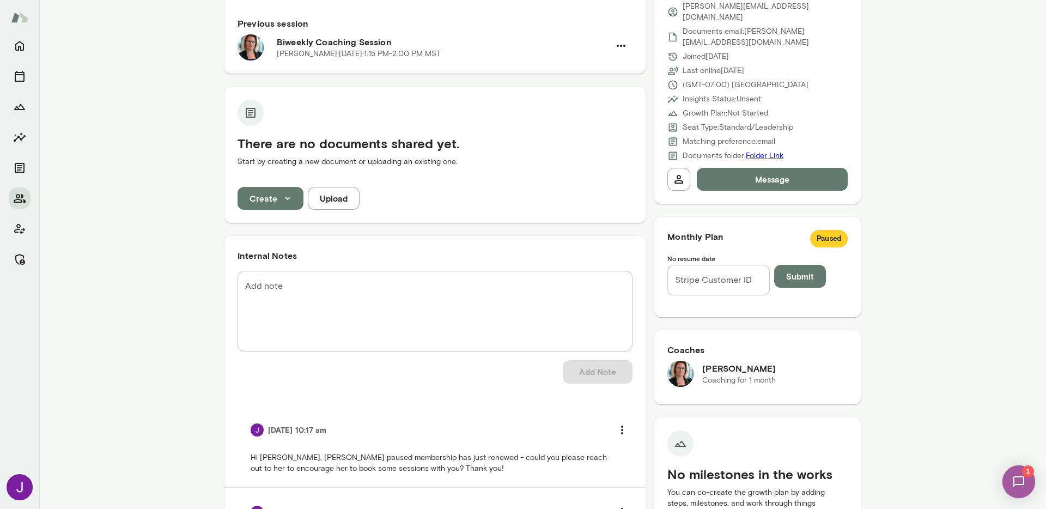
scroll to position [142, 0]
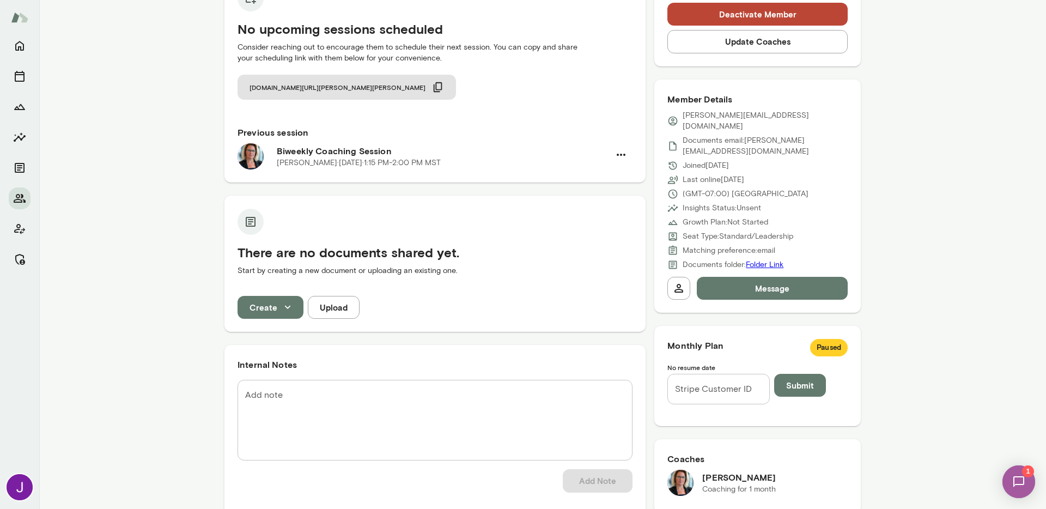
click at [809, 37] on button "Update Coaches" at bounding box center [757, 41] width 180 height 23
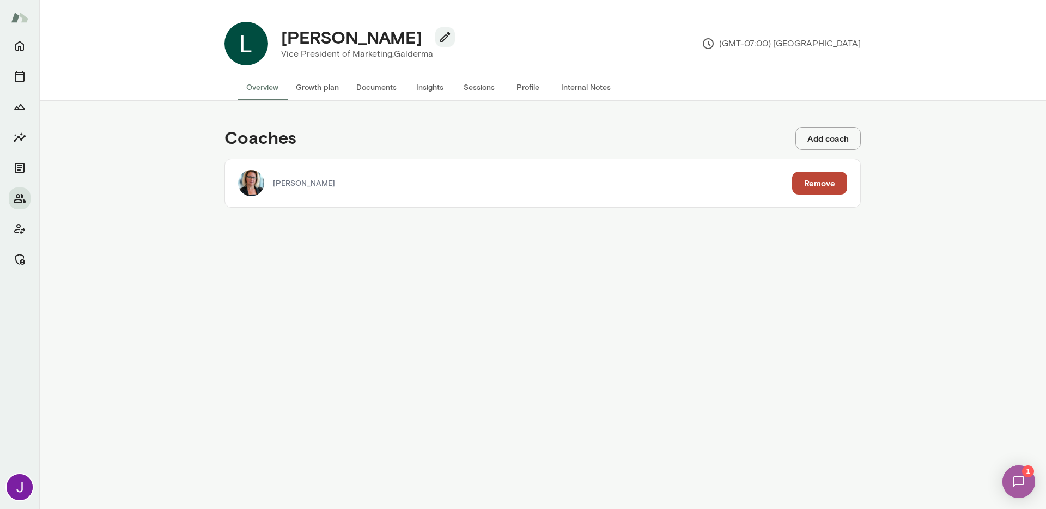
click at [836, 169] on div "Jennifer Alvarez Remove" at bounding box center [542, 183] width 635 height 48
click at [829, 177] on button "Remove" at bounding box center [819, 183] width 55 height 23
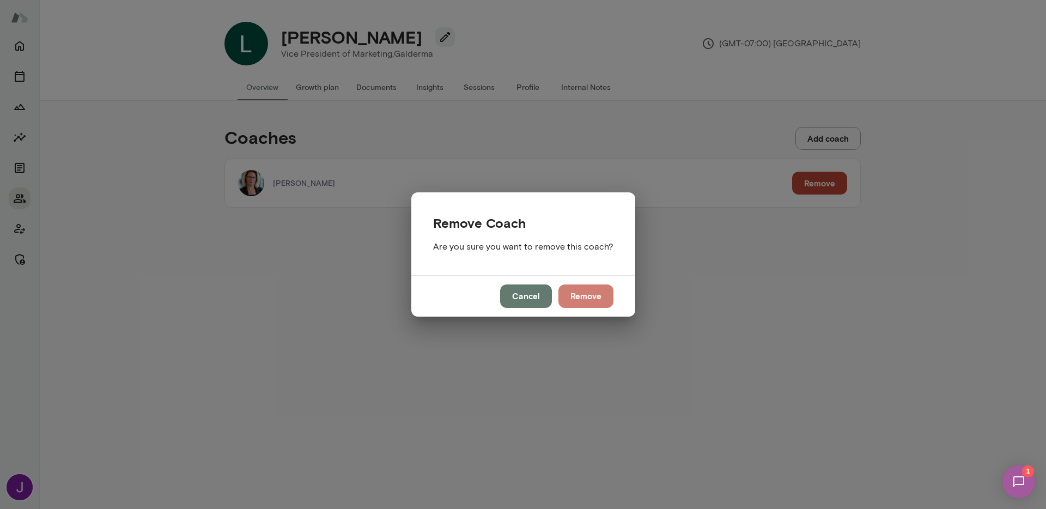
click at [587, 298] on button "Remove" at bounding box center [585, 295] width 55 height 23
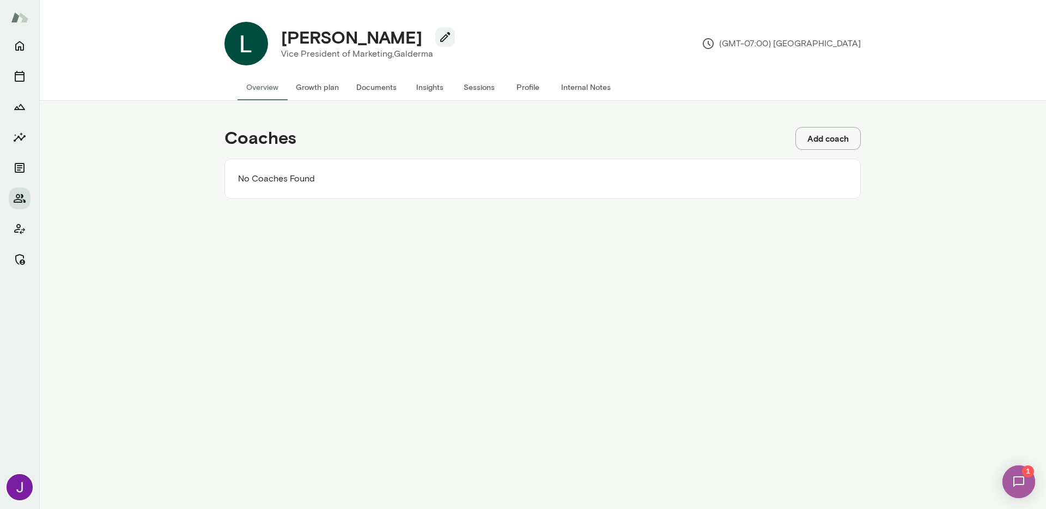
click at [320, 91] on button "Growth plan" at bounding box center [317, 87] width 60 height 26
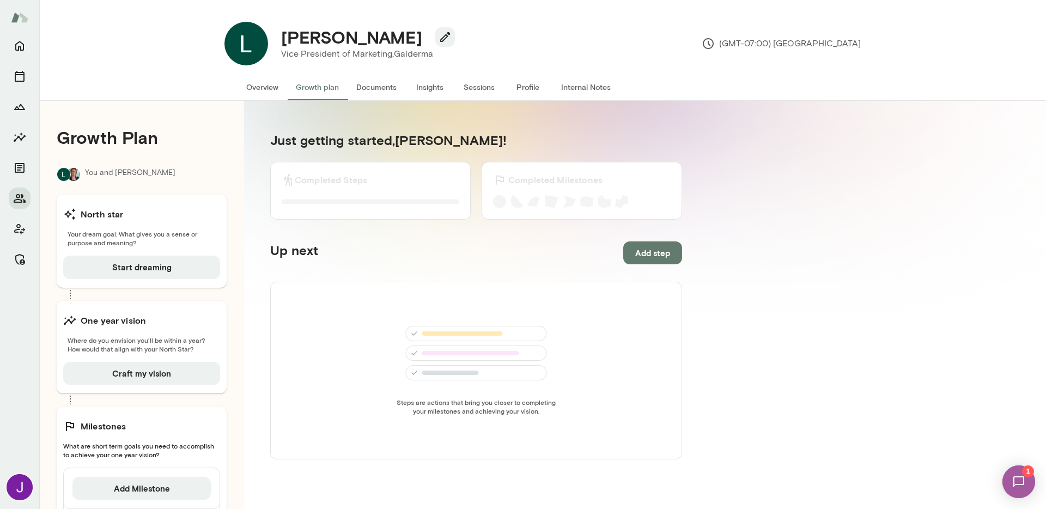
click at [272, 94] on button "Overview" at bounding box center [262, 87] width 50 height 26
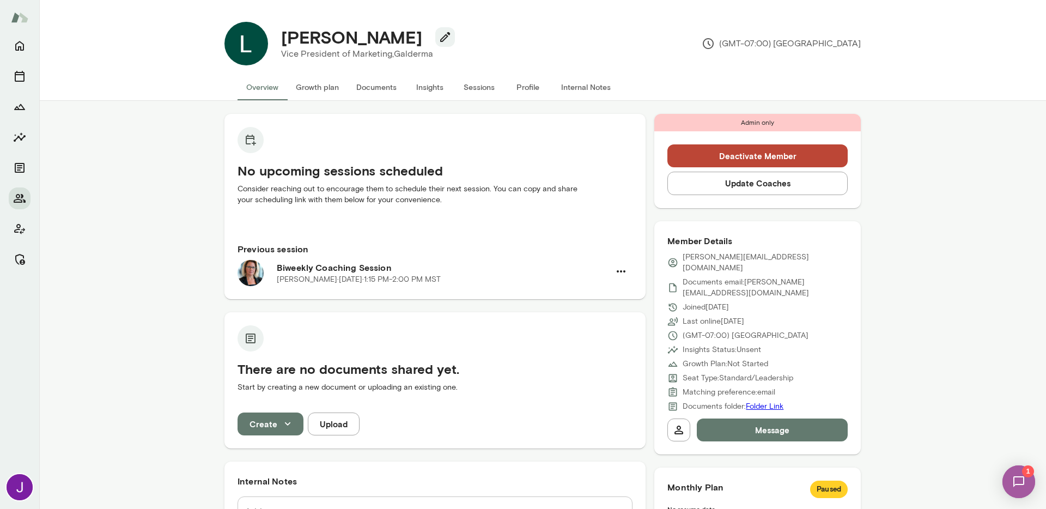
click at [782, 153] on button "Deactivate Member" at bounding box center [757, 155] width 180 height 23
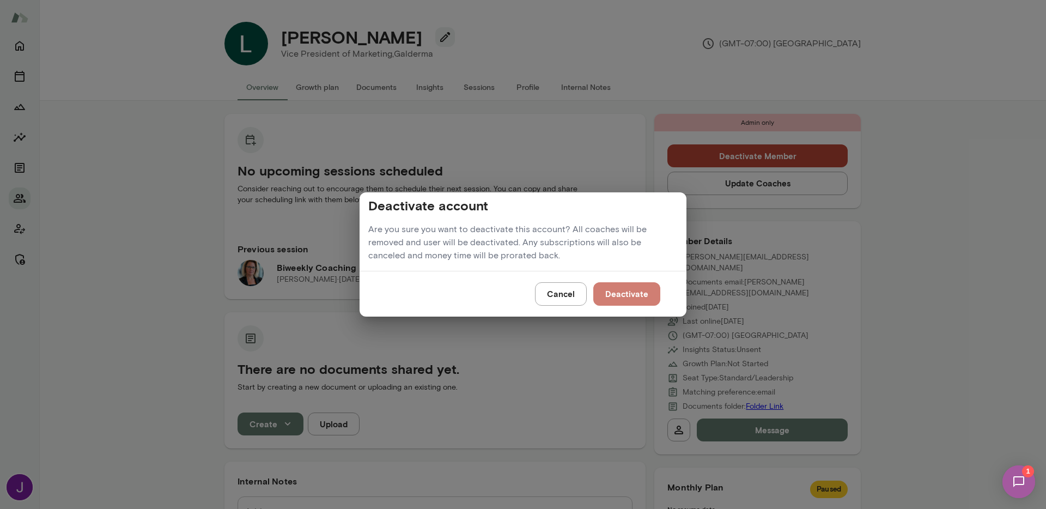
click at [645, 297] on button "Deactivate" at bounding box center [626, 293] width 67 height 23
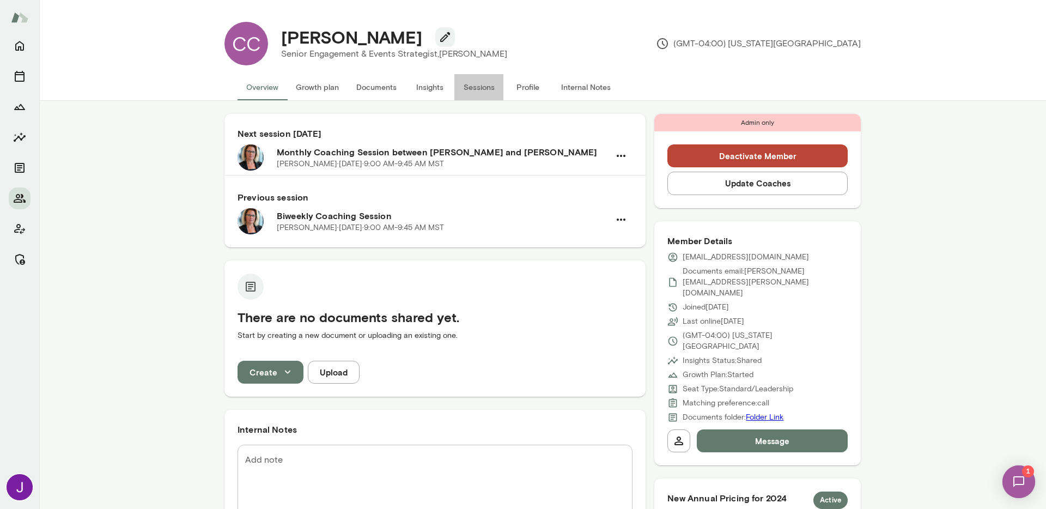
click at [477, 79] on button "Sessions" at bounding box center [478, 87] width 49 height 26
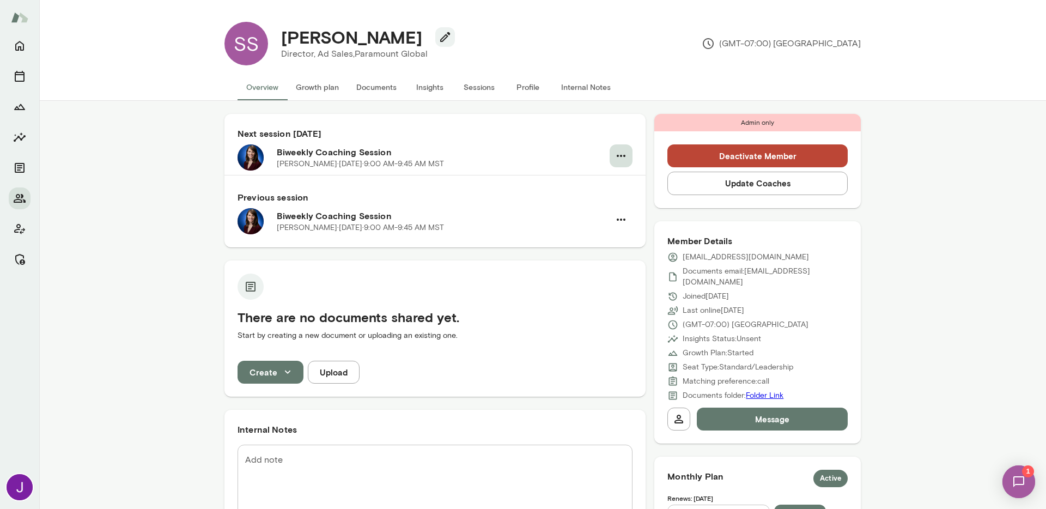
click at [619, 155] on icon "button" at bounding box center [620, 155] width 13 height 13
click at [619, 155] on div at bounding box center [523, 254] width 1046 height 509
click at [466, 85] on button "Sessions" at bounding box center [478, 87] width 49 height 26
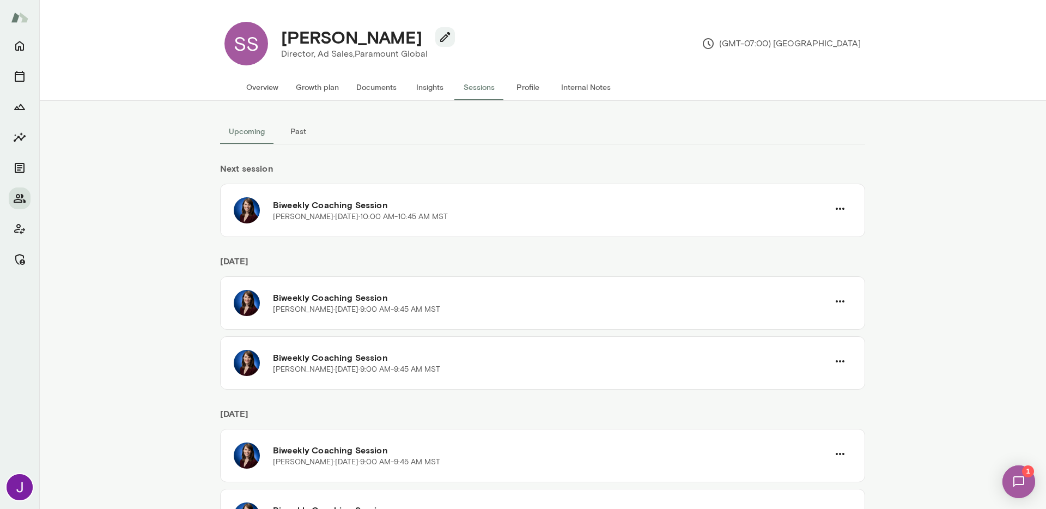
click at [300, 137] on button "Past" at bounding box center [297, 131] width 49 height 26
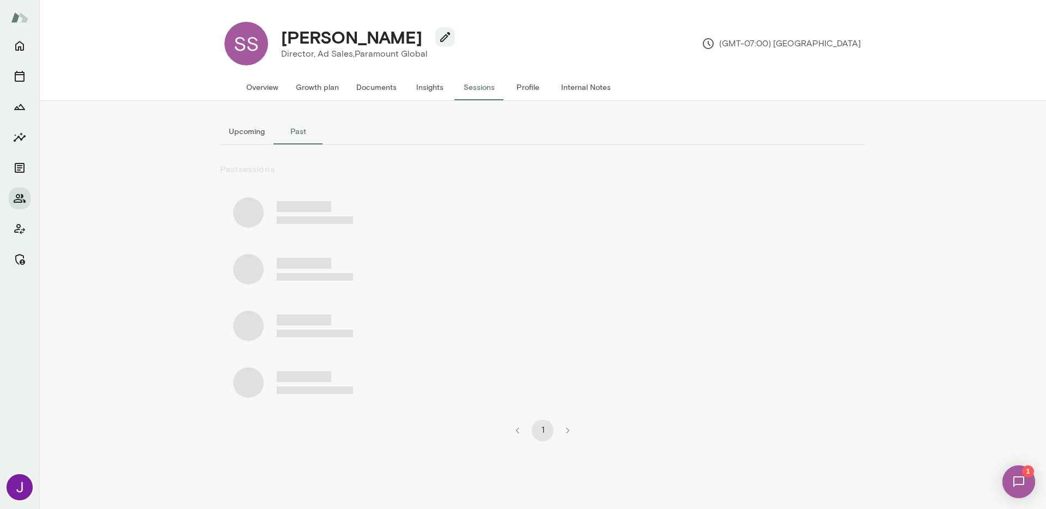
click at [262, 137] on button "Upcoming" at bounding box center [246, 131] width 53 height 26
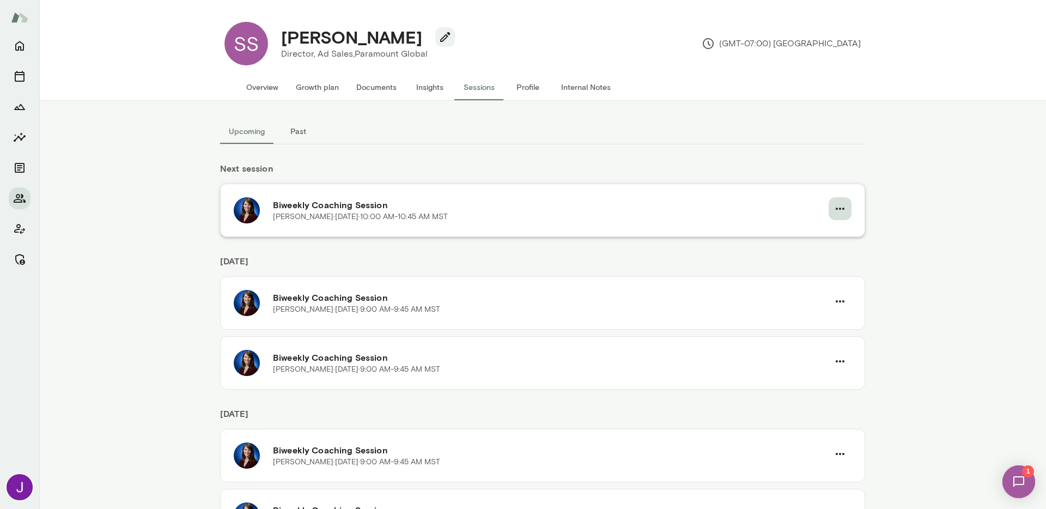
click at [842, 215] on button "button" at bounding box center [839, 208] width 23 height 23
click at [961, 247] on div at bounding box center [523, 254] width 1046 height 509
click at [836, 209] on icon "button" at bounding box center [839, 208] width 9 height 2
click at [816, 249] on span "Cancel" at bounding box center [816, 253] width 47 height 13
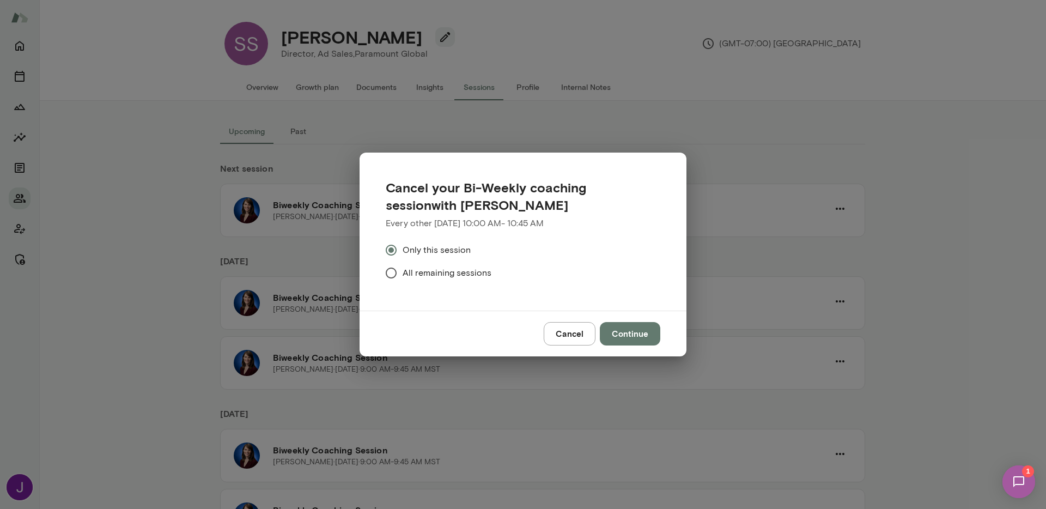
click at [471, 274] on span "All remaining sessions" at bounding box center [446, 272] width 89 height 13
click at [565, 329] on button "Cancel" at bounding box center [570, 333] width 52 height 23
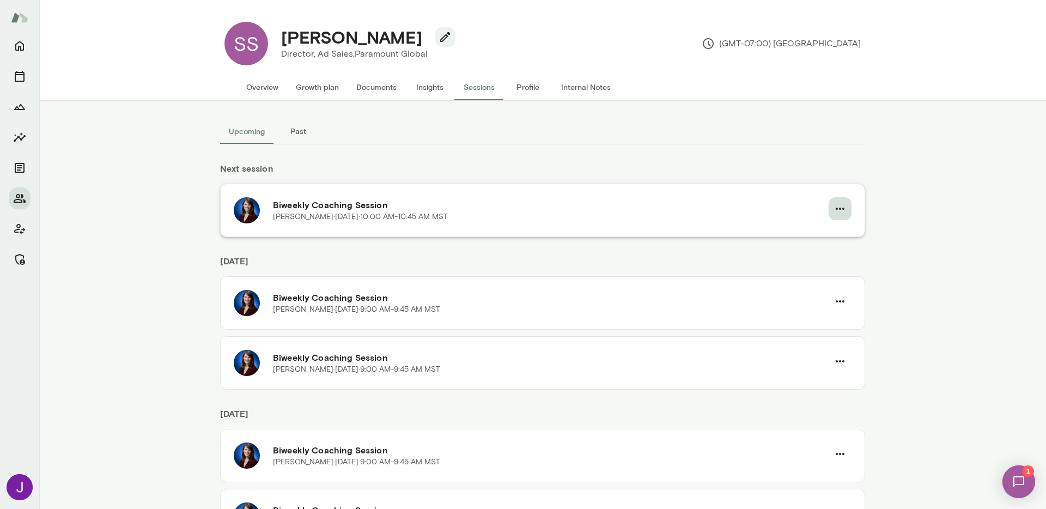
click at [841, 205] on icon "button" at bounding box center [839, 208] width 13 height 13
click at [805, 251] on span "Cancel" at bounding box center [816, 253] width 47 height 13
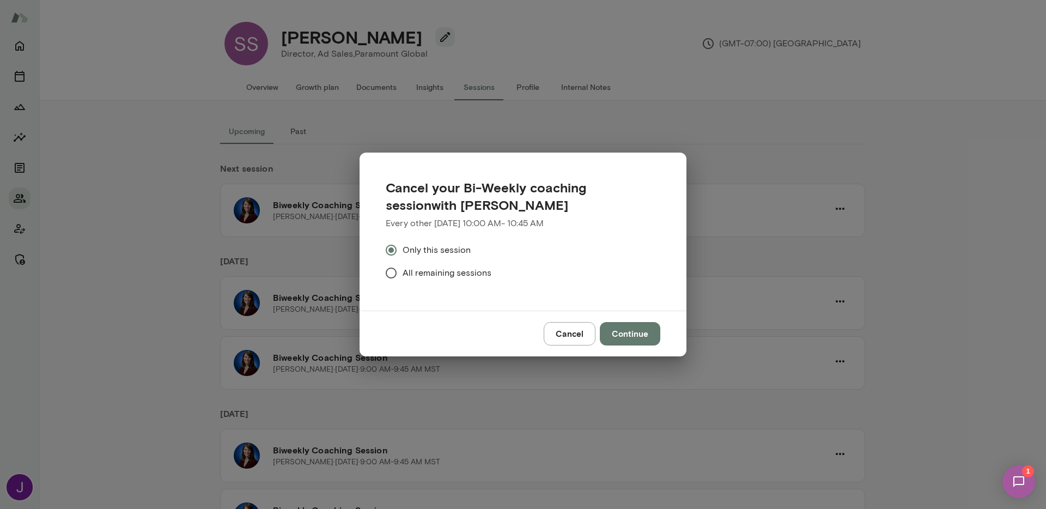
click at [443, 276] on span "All remaining sessions" at bounding box center [446, 272] width 89 height 13
click at [634, 333] on button "Continue" at bounding box center [630, 333] width 60 height 23
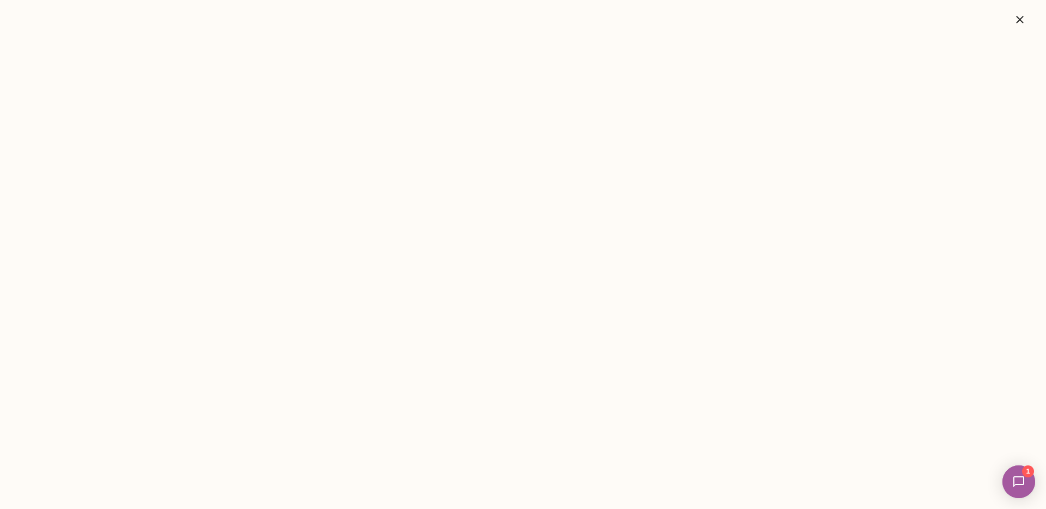
click at [1019, 23] on icon "button" at bounding box center [1019, 19] width 13 height 13
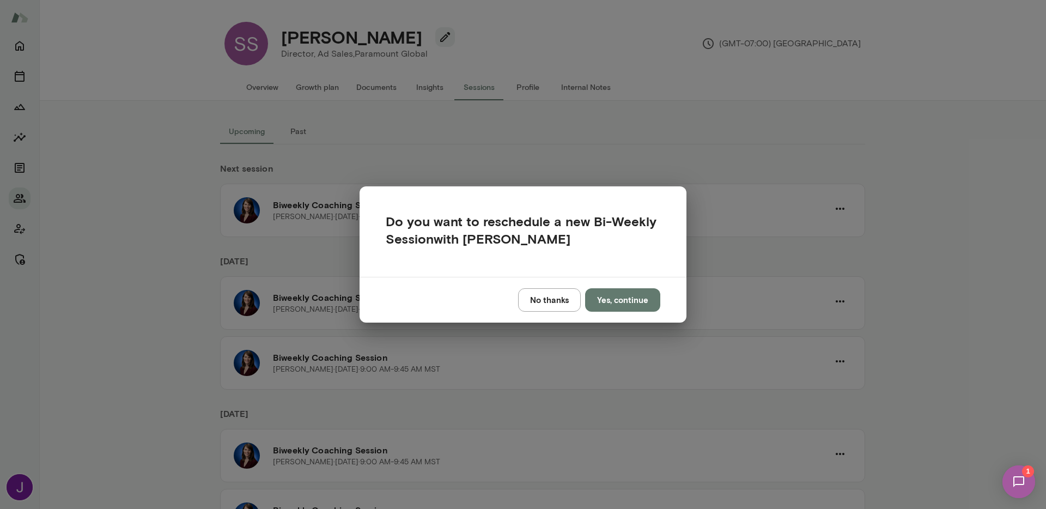
click at [545, 310] on button "No thanks" at bounding box center [549, 299] width 63 height 23
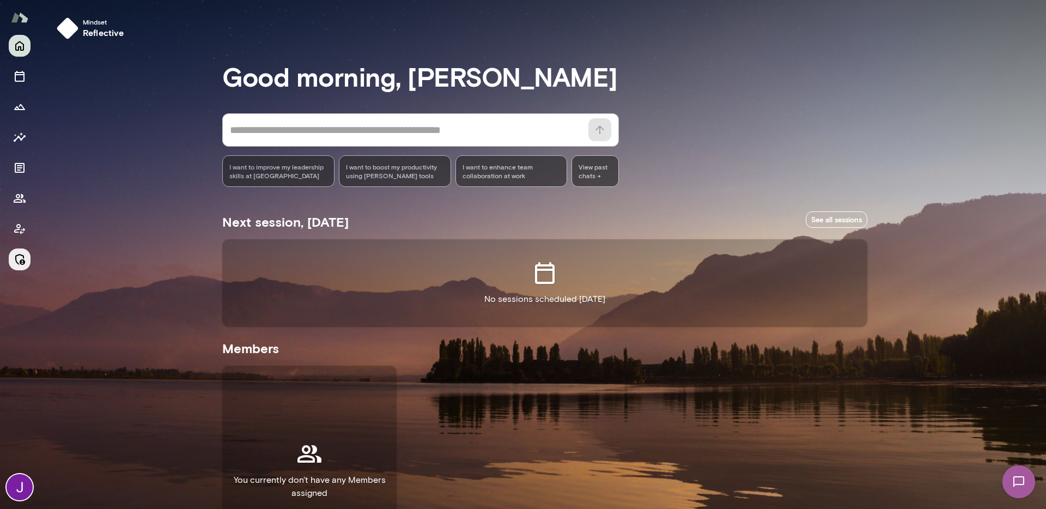
click at [17, 267] on button "Manage" at bounding box center [20, 259] width 22 height 22
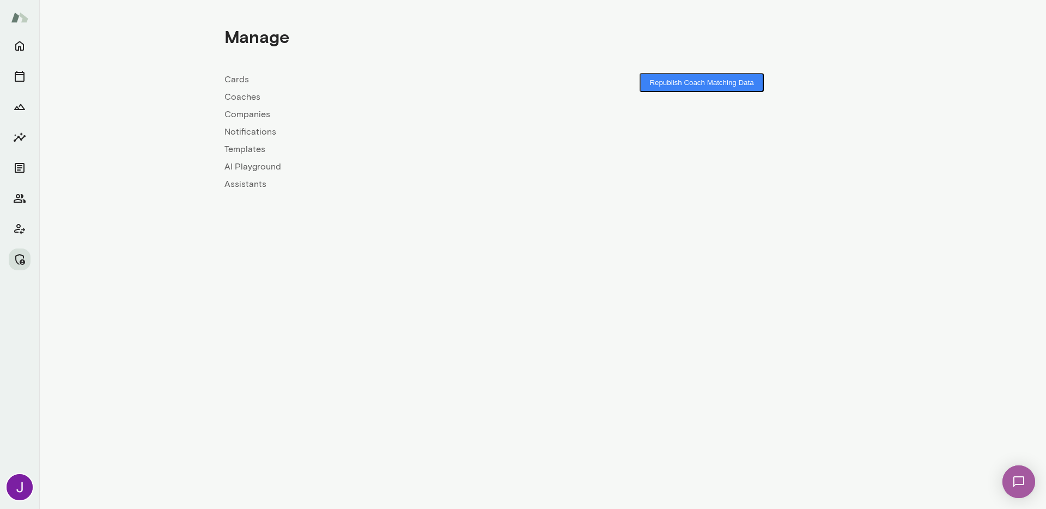
click at [258, 91] on link "Coaches" at bounding box center [383, 96] width 318 height 13
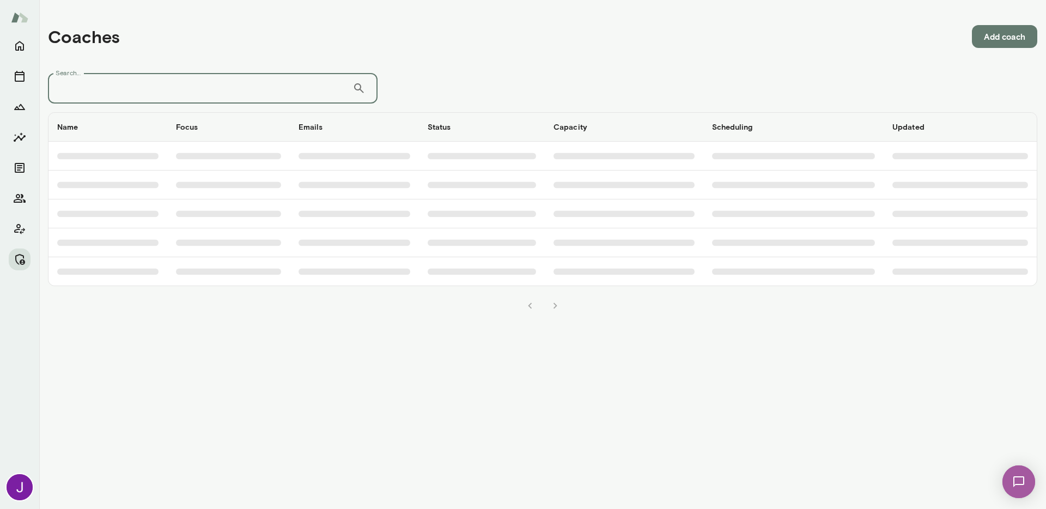
click at [206, 94] on input "Search..." at bounding box center [200, 88] width 304 height 30
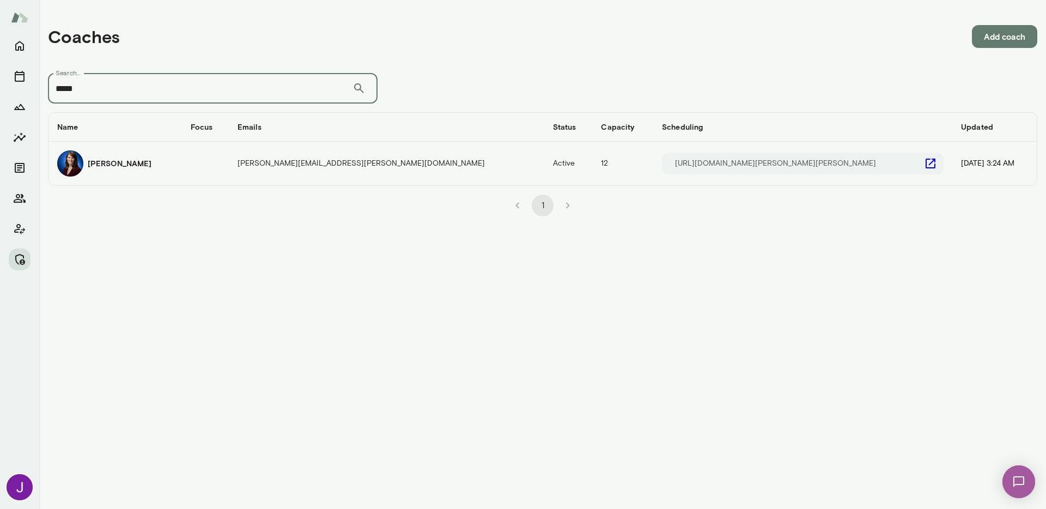
type input "*****"
click at [924, 168] on icon "coaches table" at bounding box center [930, 163] width 13 height 13
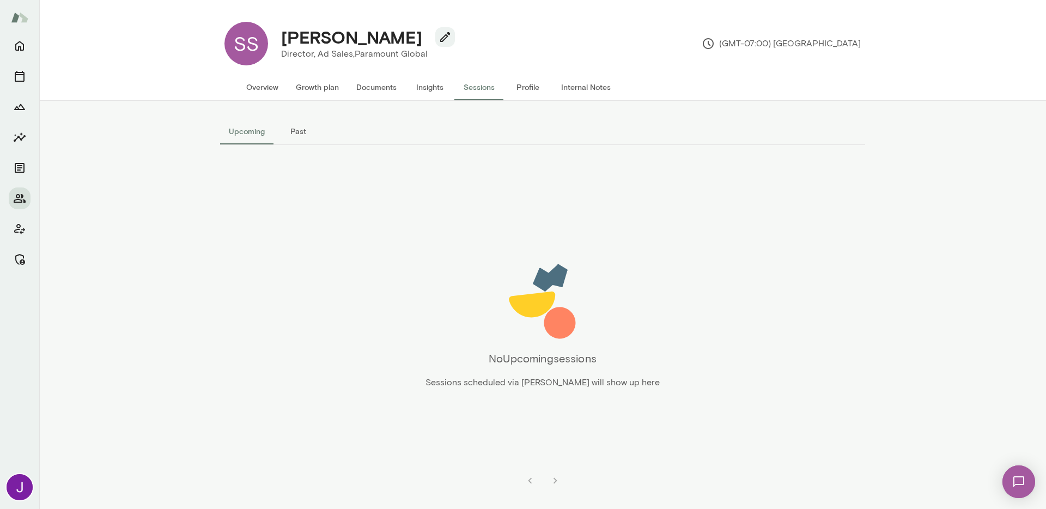
click at [378, 33] on h4 "[PERSON_NAME]" at bounding box center [351, 37] width 141 height 21
copy div "[PERSON_NAME]"
click at [255, 89] on button "Overview" at bounding box center [262, 87] width 50 height 26
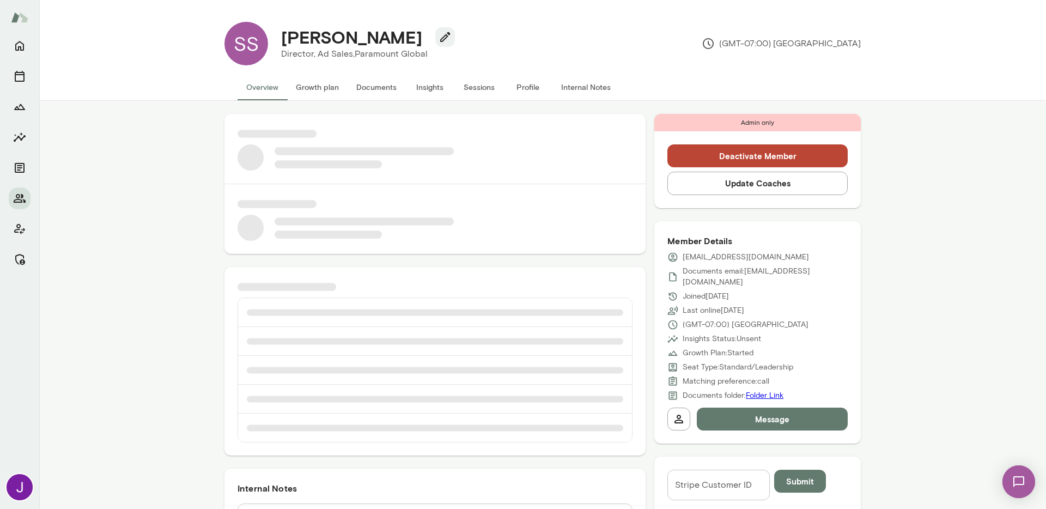
click at [717, 253] on p "[EMAIL_ADDRESS][DOMAIN_NAME]" at bounding box center [745, 257] width 126 height 11
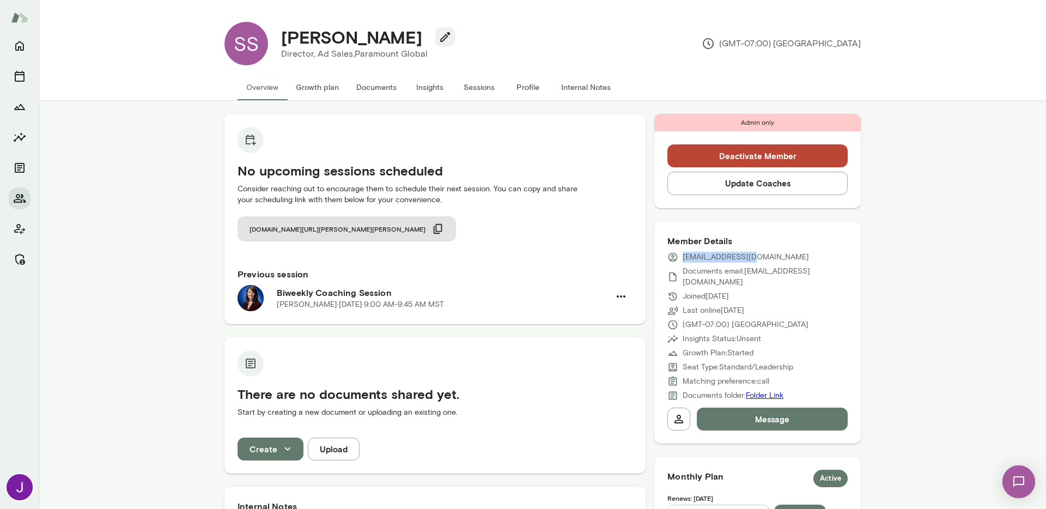
click at [717, 253] on p "[EMAIL_ADDRESS][DOMAIN_NAME]" at bounding box center [745, 257] width 126 height 11
copy div "[EMAIL_ADDRESS][DOMAIN_NAME]"
click at [331, 37] on h4 "[PERSON_NAME]" at bounding box center [351, 37] width 141 height 21
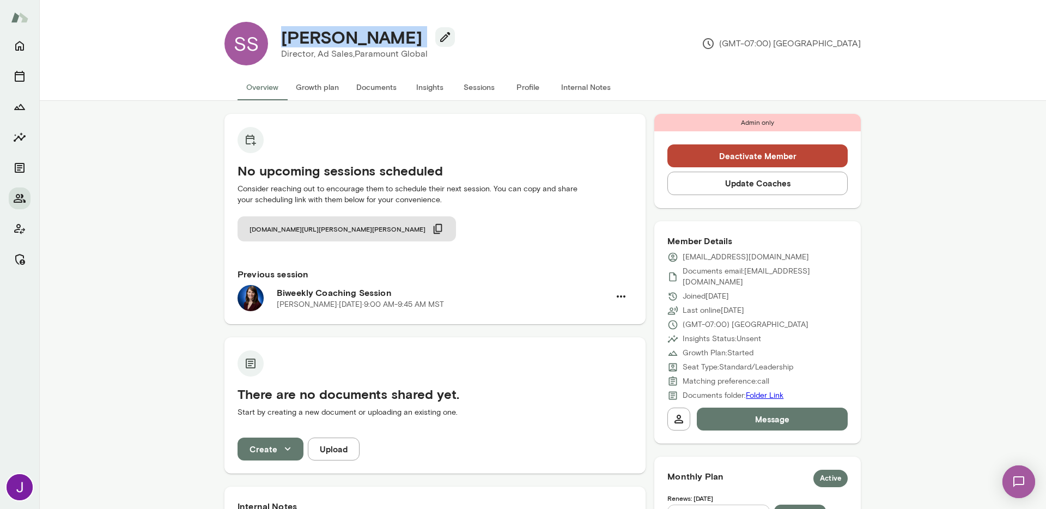
click at [331, 37] on h4 "[PERSON_NAME]" at bounding box center [351, 37] width 141 height 21
copy div "[PERSON_NAME]"
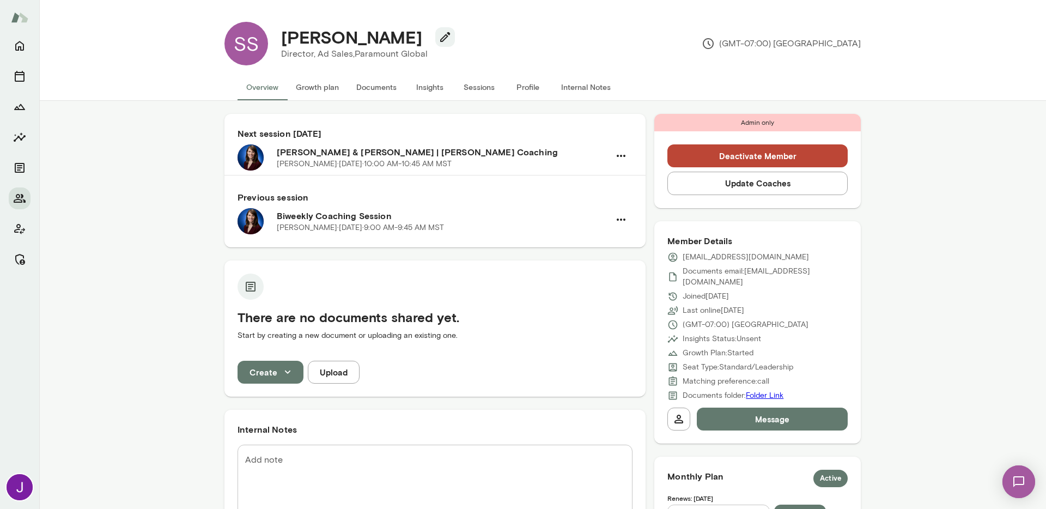
click at [473, 89] on button "Sessions" at bounding box center [478, 87] width 49 height 26
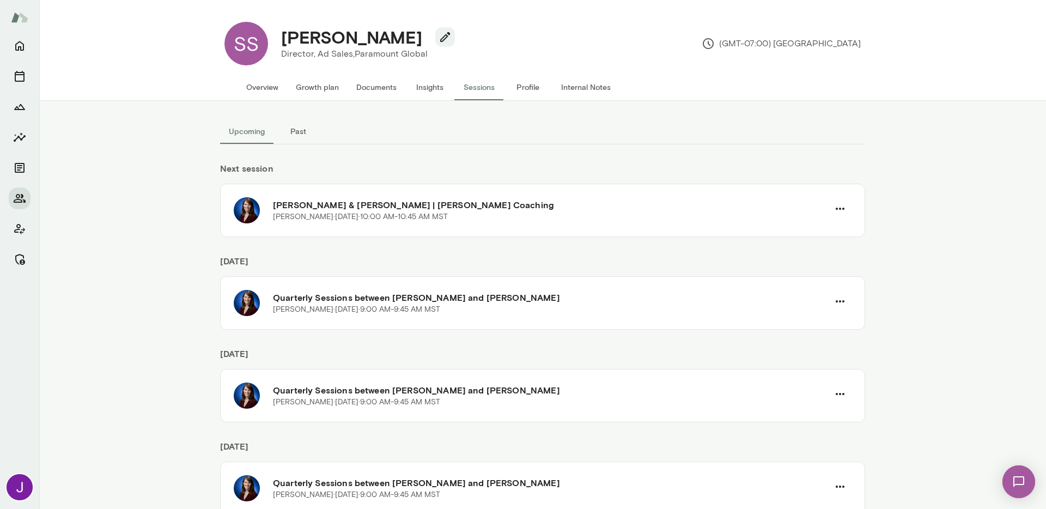
click at [257, 88] on button "Overview" at bounding box center [262, 87] width 50 height 26
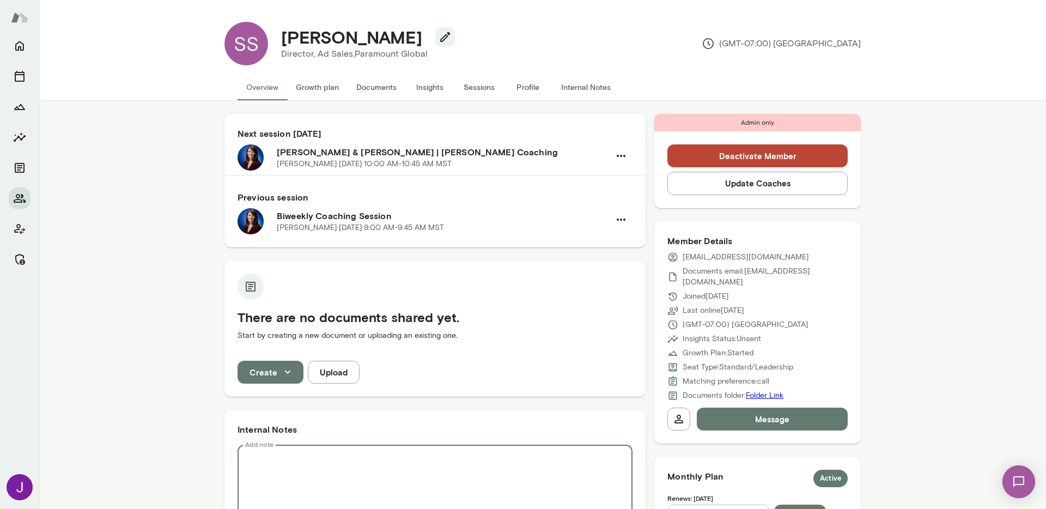
click at [425, 474] on textarea "Add note" at bounding box center [435, 485] width 380 height 63
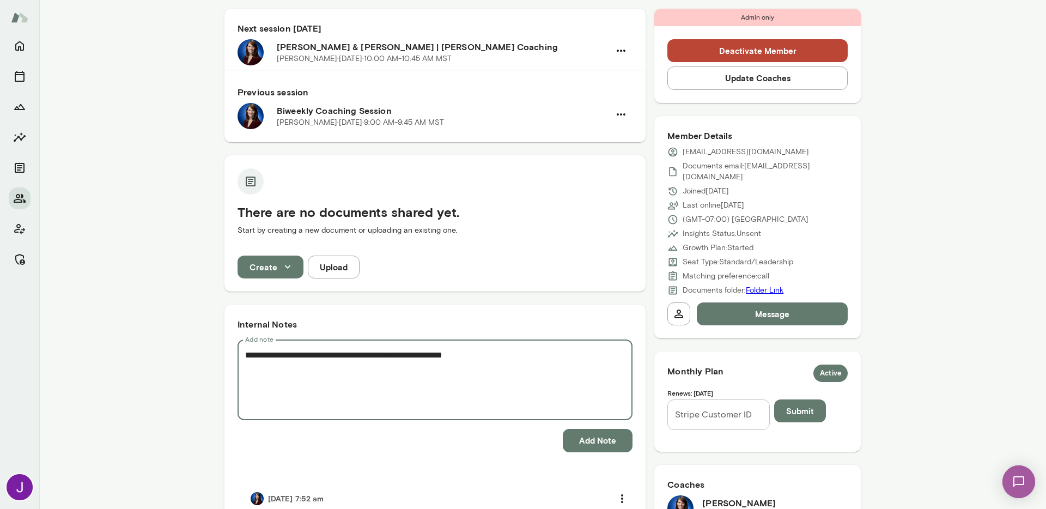
scroll to position [235, 0]
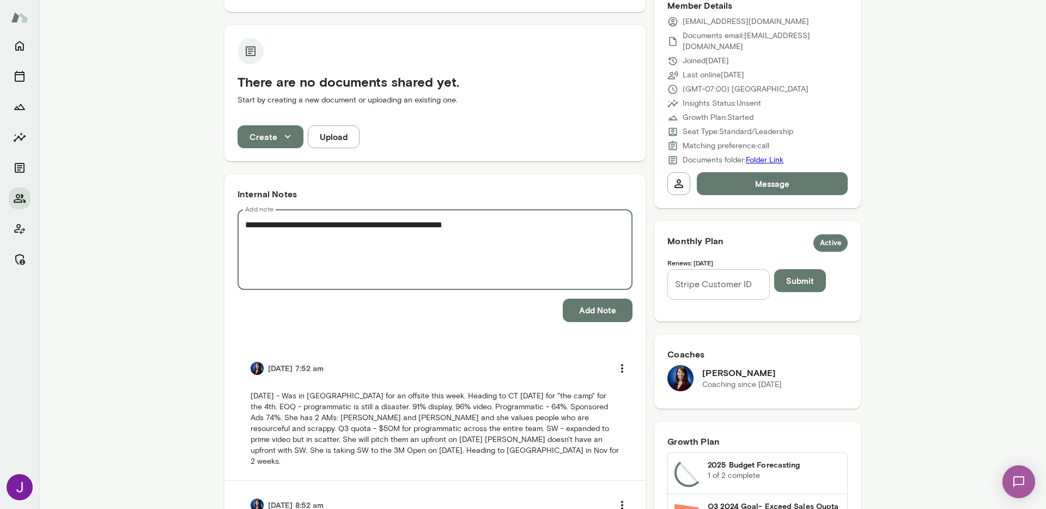
type textarea "**********"
click at [572, 312] on button "Add Note" at bounding box center [598, 309] width 70 height 23
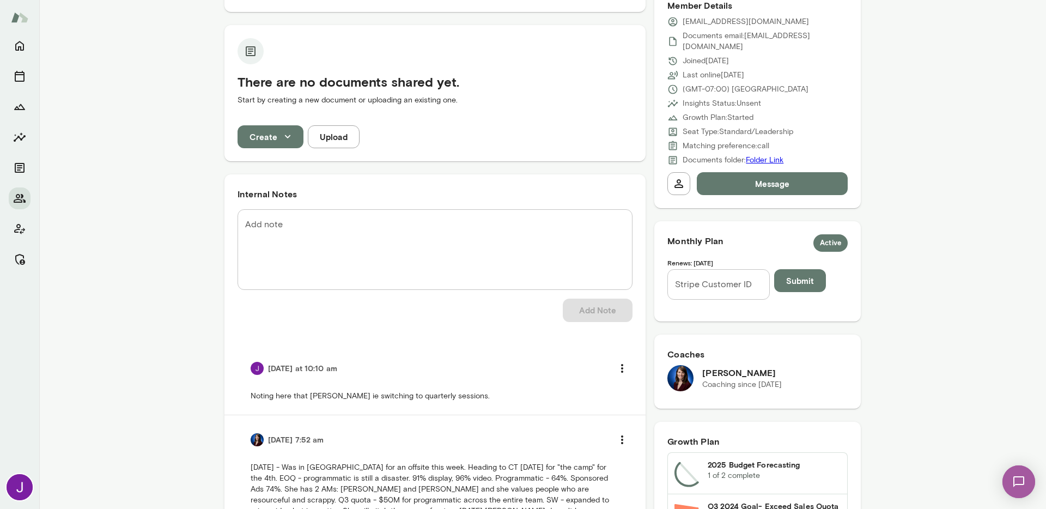
scroll to position [0, 0]
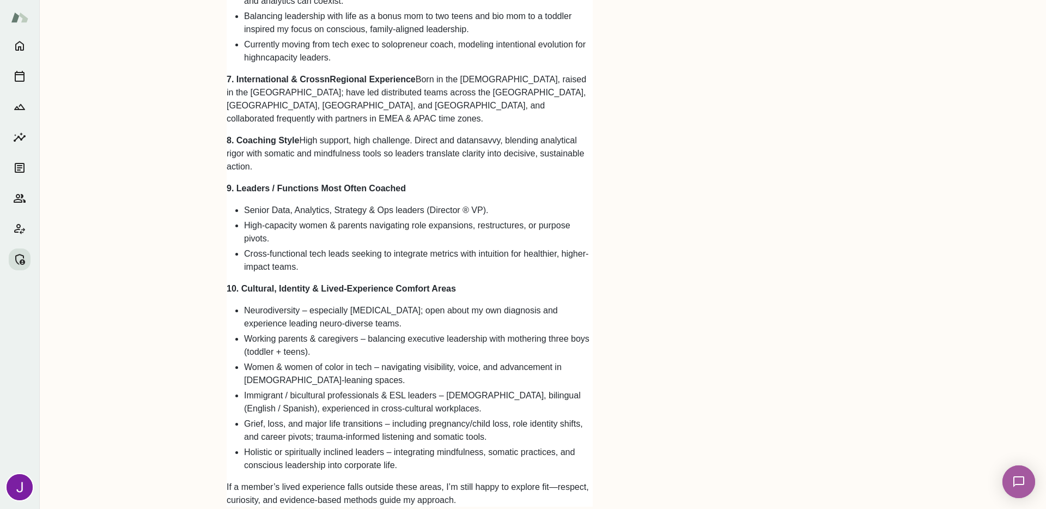
scroll to position [1299, 0]
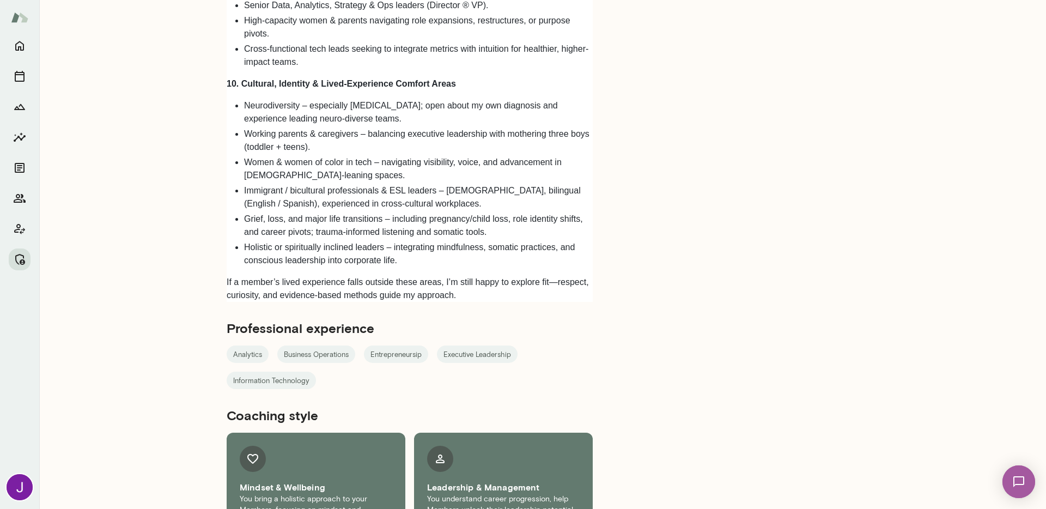
click at [453, 99] on li "Neurodiversity – especially [MEDICAL_DATA]; open about my own diagnosis and exp…" at bounding box center [418, 112] width 349 height 26
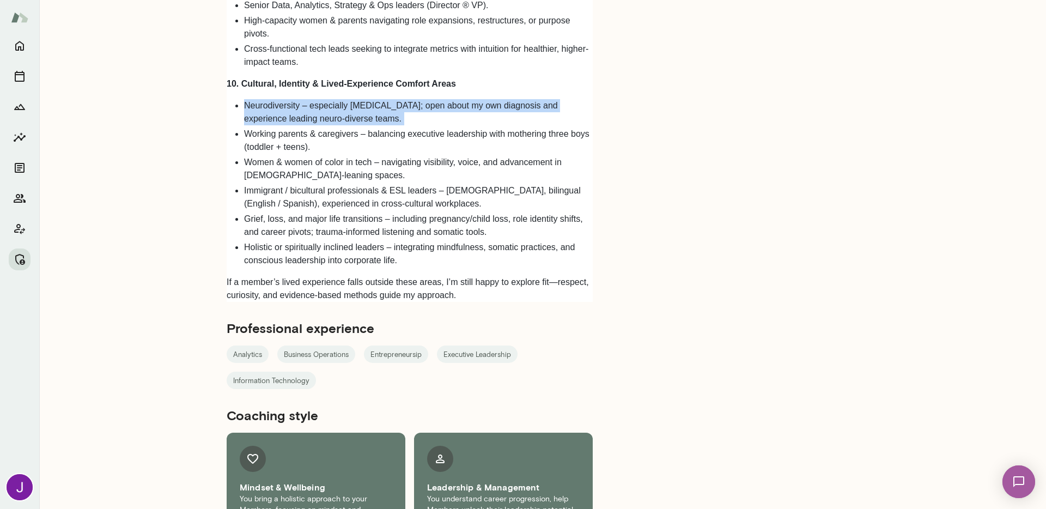
click li "Neurodiversity – especially [MEDICAL_DATA]; open about my own diagnosis and exp…"
copy ul "Neurodiversity – especially [MEDICAL_DATA]; open about my own diagnosis and exp…"
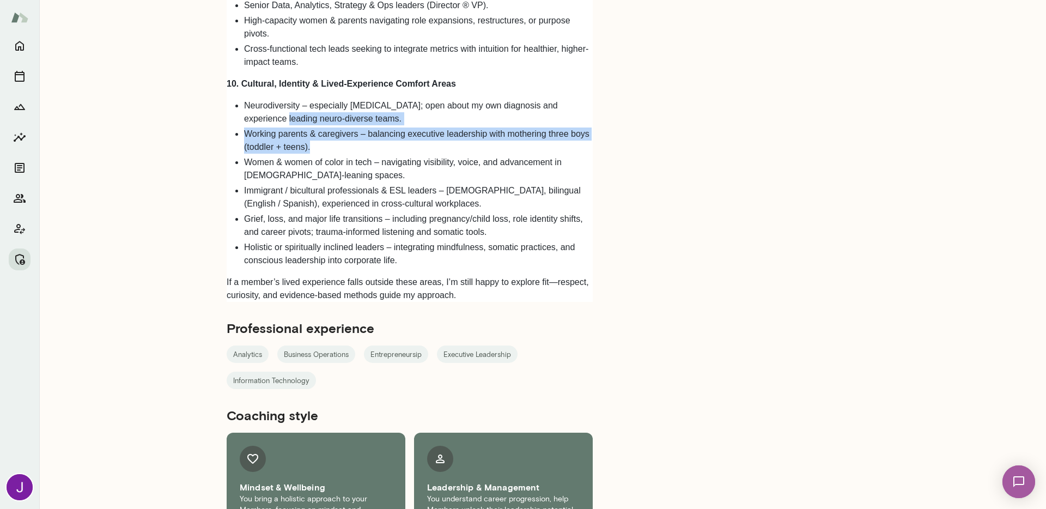
drag, startPoint x: 343, startPoint y: 106, endPoint x: 252, endPoint y: 75, distance: 95.6
click ul "Neurodiversity – especially [MEDICAL_DATA]; open about my own diagnosis and exp…"
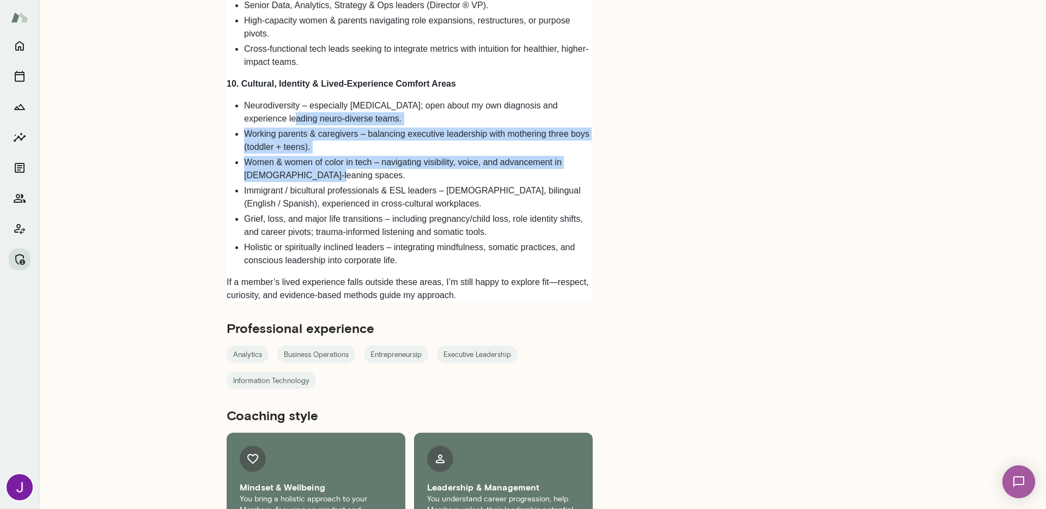
drag, startPoint x: 341, startPoint y: 137, endPoint x: 264, endPoint y: 86, distance: 92.7
click ul "Neurodiversity – especially [MEDICAL_DATA]; open about my own diagnosis and exp…"
click li "Neurodiversity – especially [MEDICAL_DATA]; open about my own diagnosis and exp…"
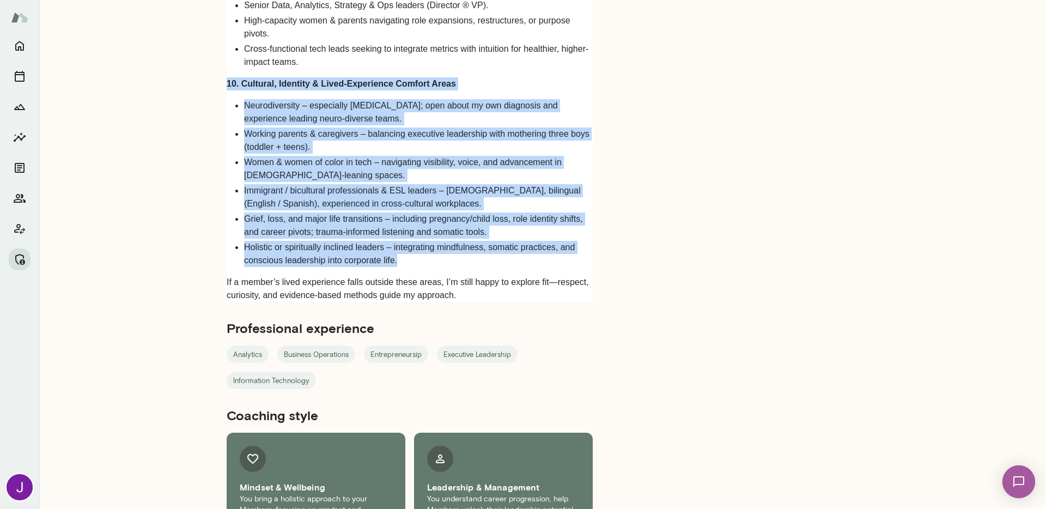
drag, startPoint x: 414, startPoint y: 224, endPoint x: 213, endPoint y: 42, distance: 271.1
click div "Bio Years of experience: 15+ years LinkedIn Profile Brag Sheet (Admin only) 1. …"
copy div "10. Cultural, Identity & Lived-Experience Comfort Areas Neurodiversity – especi…"
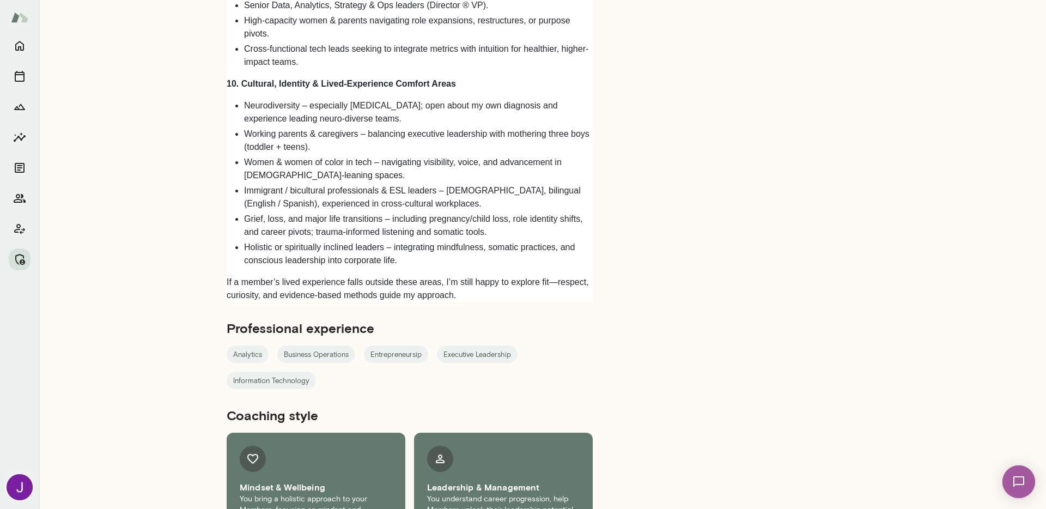
click div "Bio Years of experience: 15+ years LinkedIn Profile Brag Sheet (Admin only) 1. …"
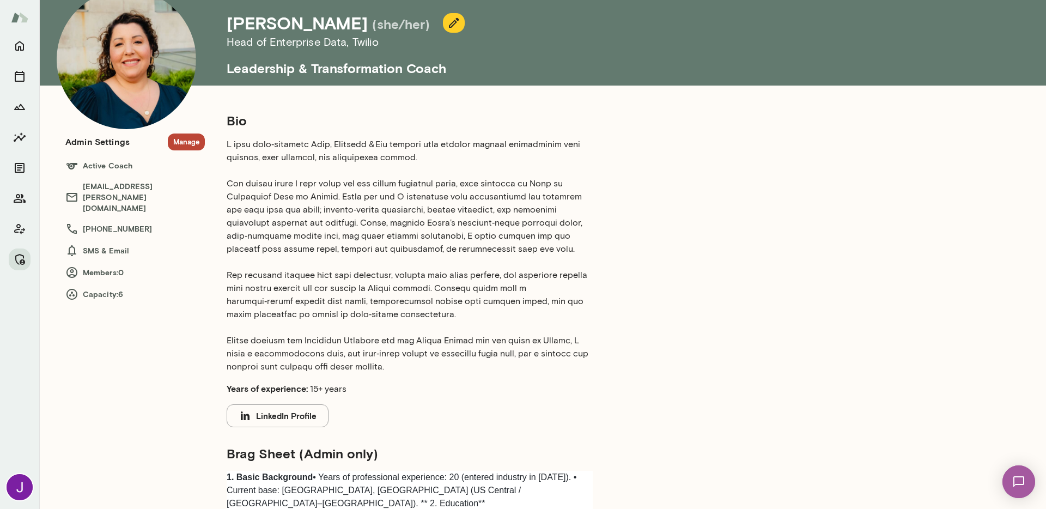
scroll to position [0, 0]
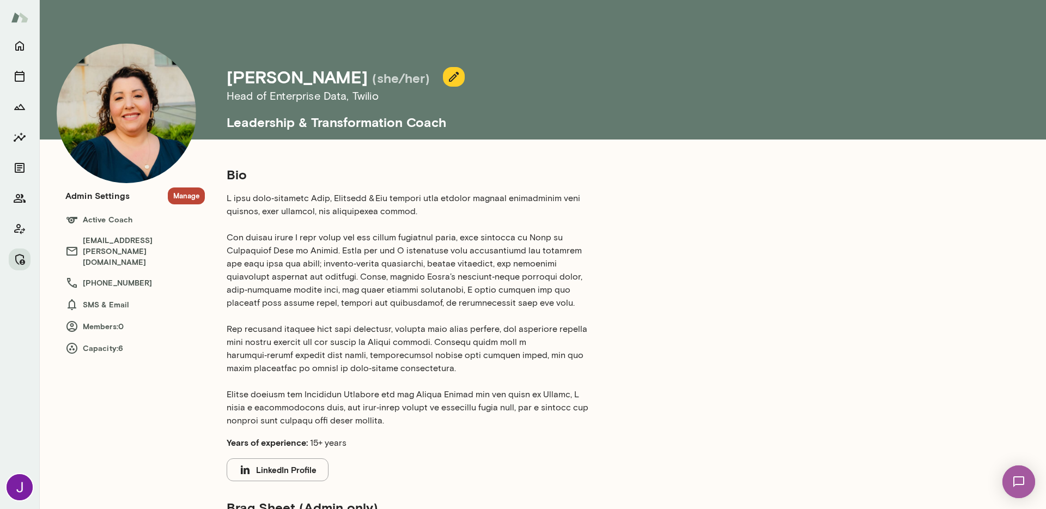
click div "Bio Years of experience: 15+ years LinkedIn Profile Brag Sheet (Admin only) 1. …"
